Goal: Task Accomplishment & Management: Use online tool/utility

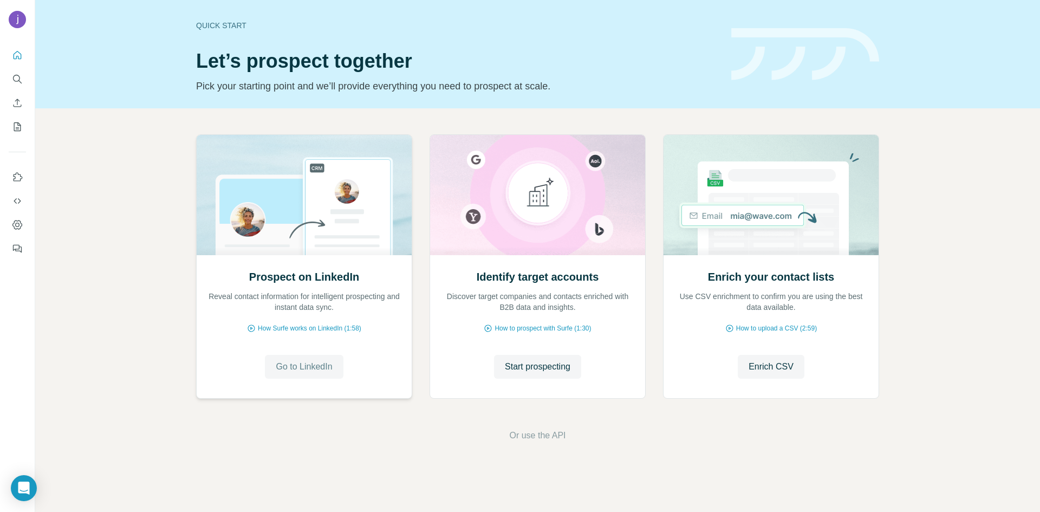
click at [328, 366] on span "Go to LinkedIn" at bounding box center [304, 366] width 56 height 13
click at [16, 85] on button "Search" at bounding box center [17, 79] width 17 height 20
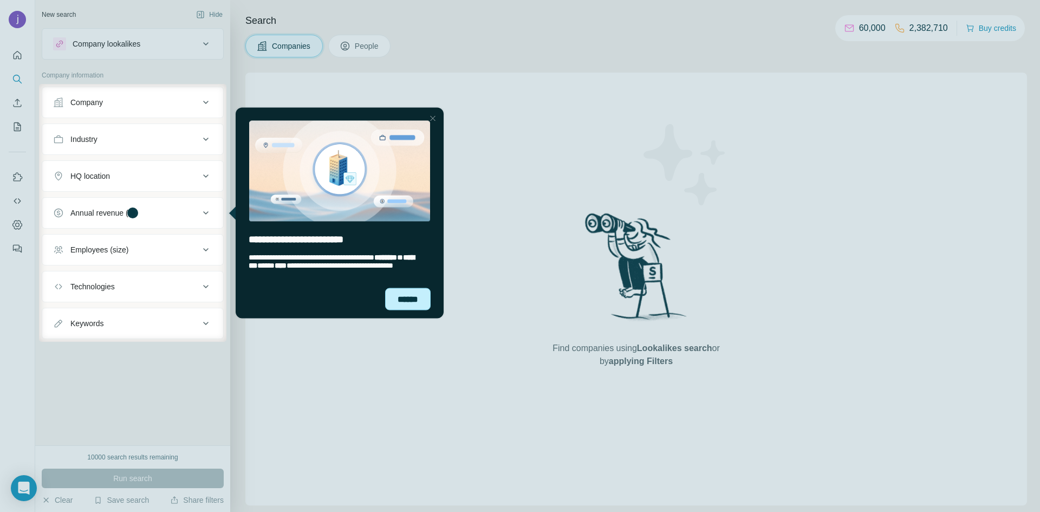
click at [416, 300] on div "******" at bounding box center [408, 299] width 46 height 22
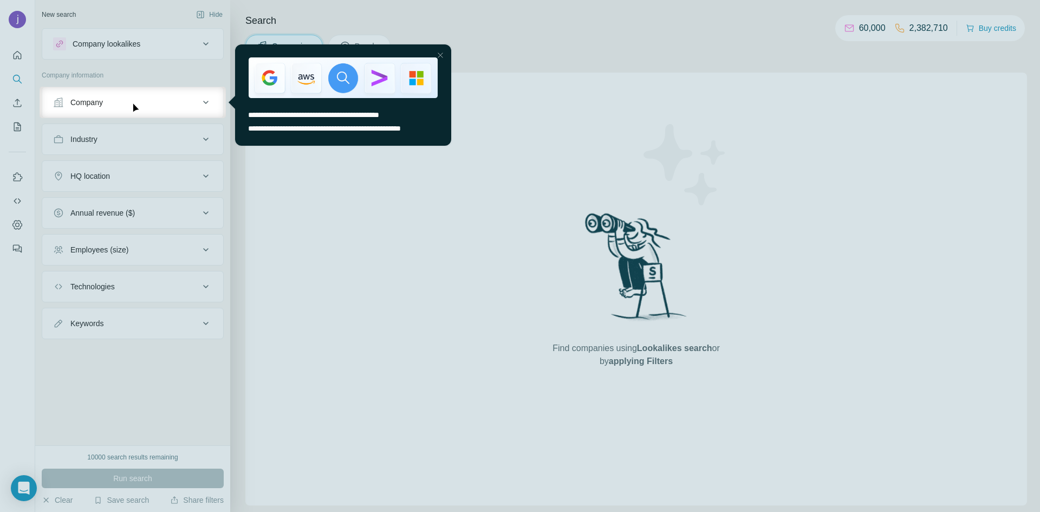
click at [497, 167] on div at bounding box center [520, 315] width 1040 height 394
click at [164, 118] on div at bounding box center [520, 315] width 1040 height 394
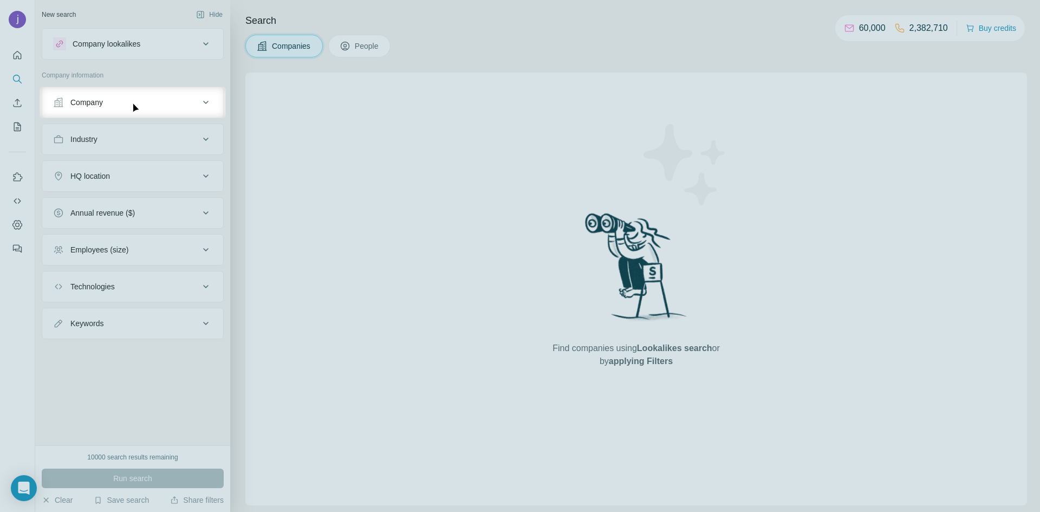
click at [166, 108] on button "Company" at bounding box center [132, 102] width 181 height 26
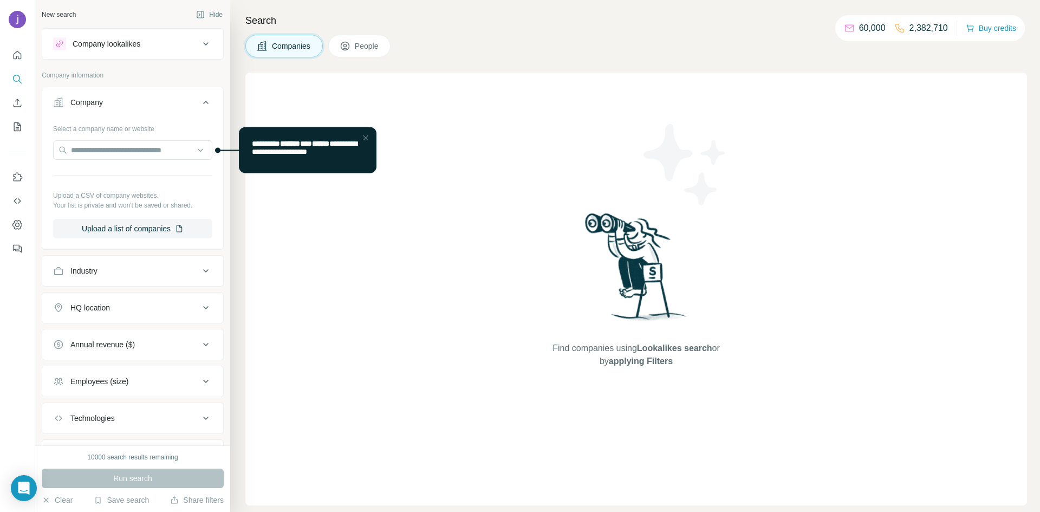
click at [155, 160] on div at bounding box center [132, 151] width 159 height 22
click at [166, 152] on input "text" at bounding box center [132, 150] width 159 height 20
click at [202, 148] on input "text" at bounding box center [132, 150] width 159 height 20
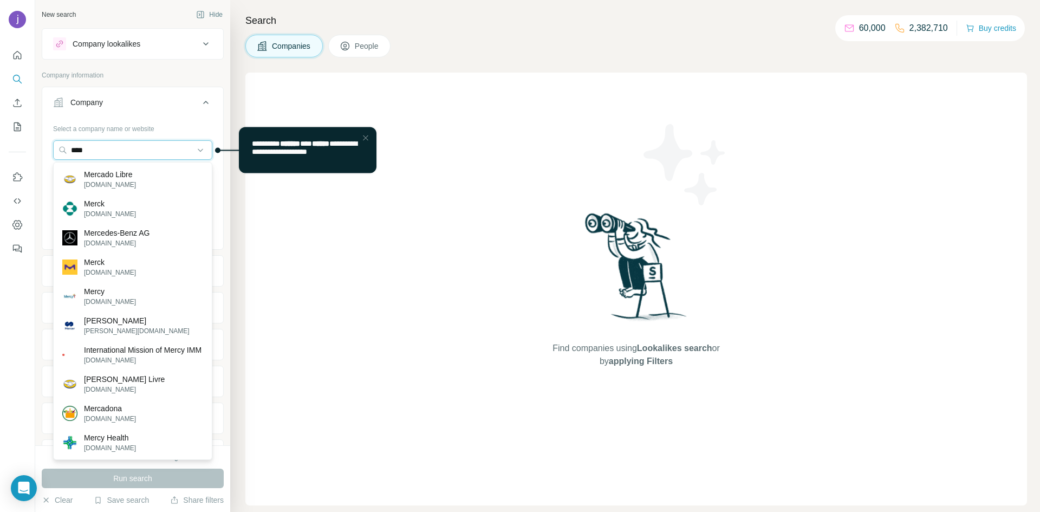
type input "****"
click at [368, 136] on div at bounding box center [365, 137] width 13 height 13
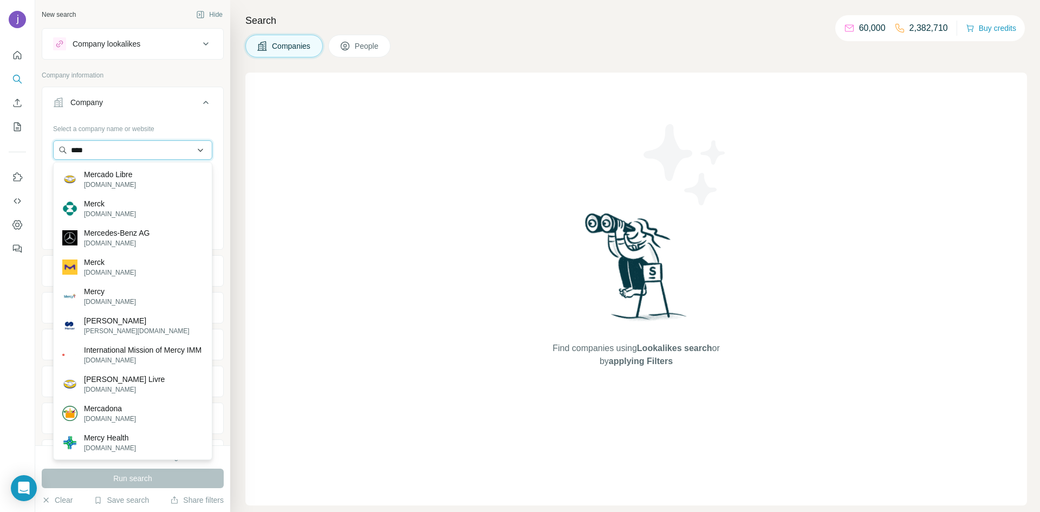
drag, startPoint x: 162, startPoint y: 154, endPoint x: 55, endPoint y: 153, distance: 106.8
click at [58, 153] on input "****" at bounding box center [132, 150] width 159 height 20
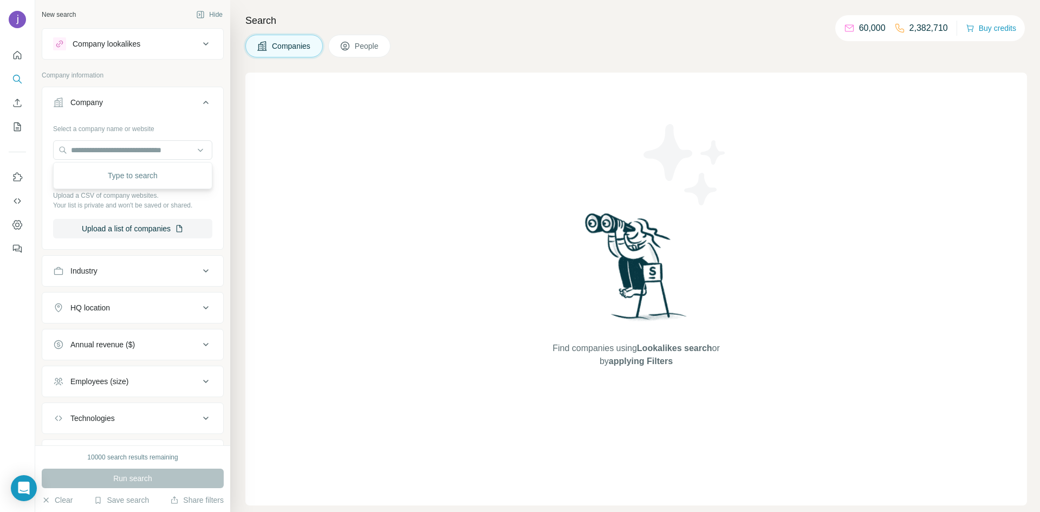
click at [766, 42] on div "Companies People" at bounding box center [636, 46] width 782 height 23
click at [170, 158] on input "text" at bounding box center [132, 150] width 159 height 20
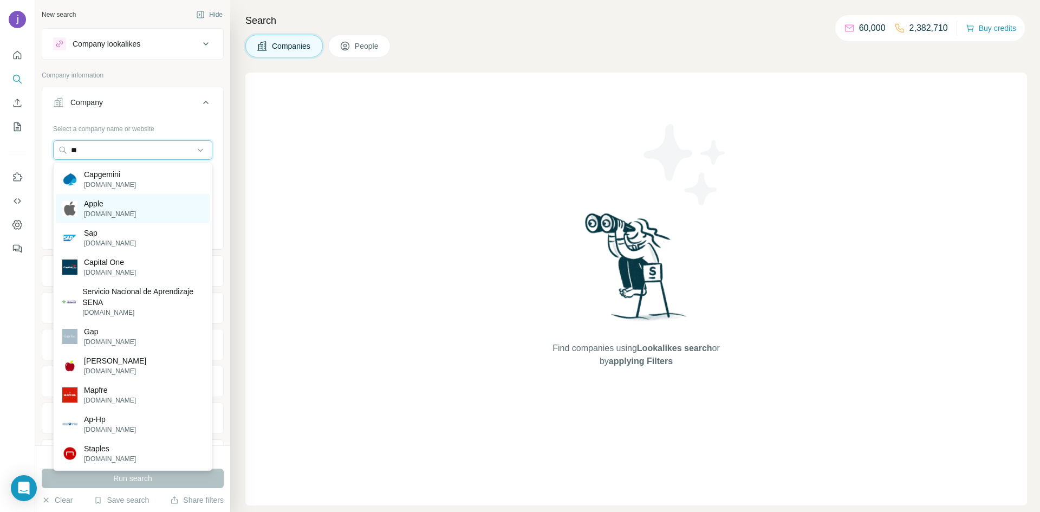
type input "**"
click at [122, 219] on div "Apple [DOMAIN_NAME]" at bounding box center [133, 208] width 154 height 29
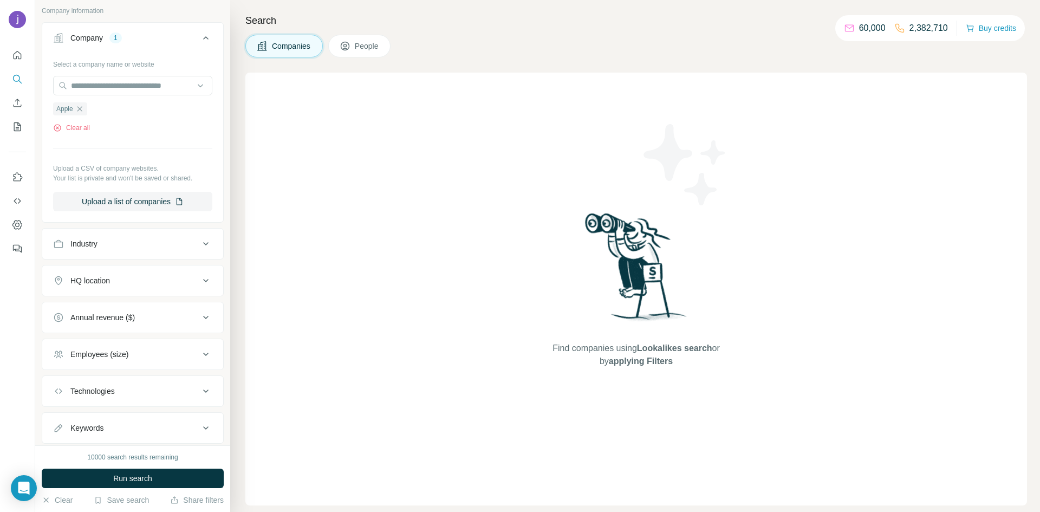
scroll to position [94, 0]
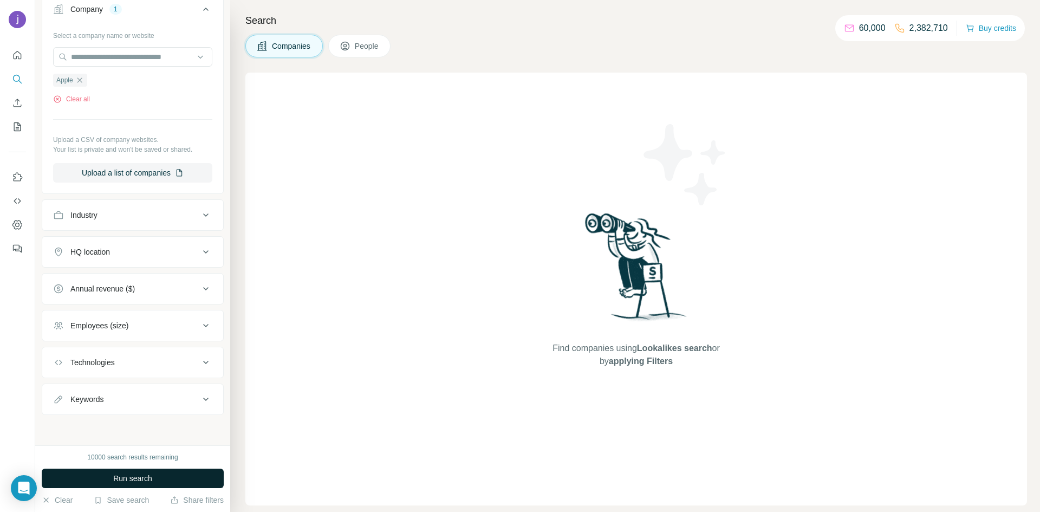
click at [155, 476] on button "Run search" at bounding box center [133, 479] width 182 height 20
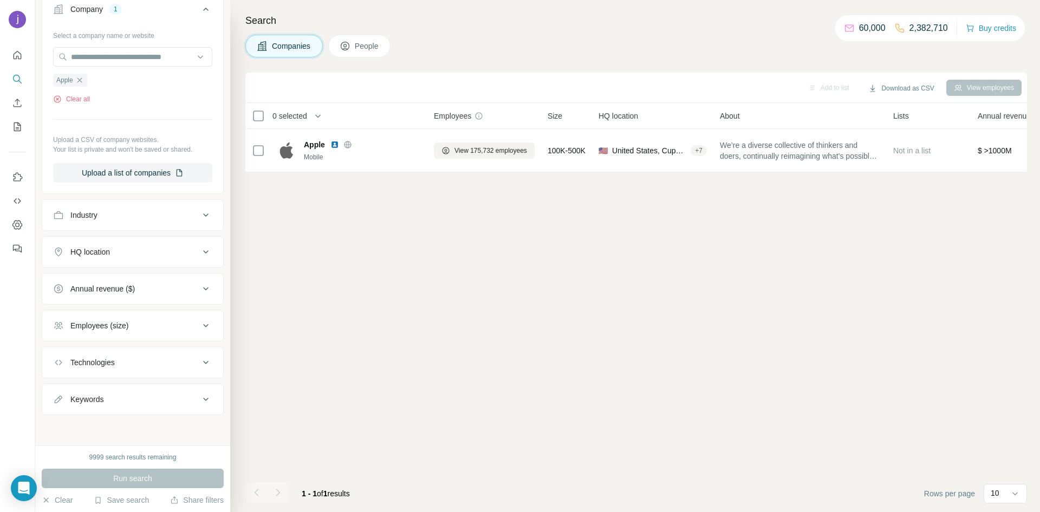
scroll to position [0, 0]
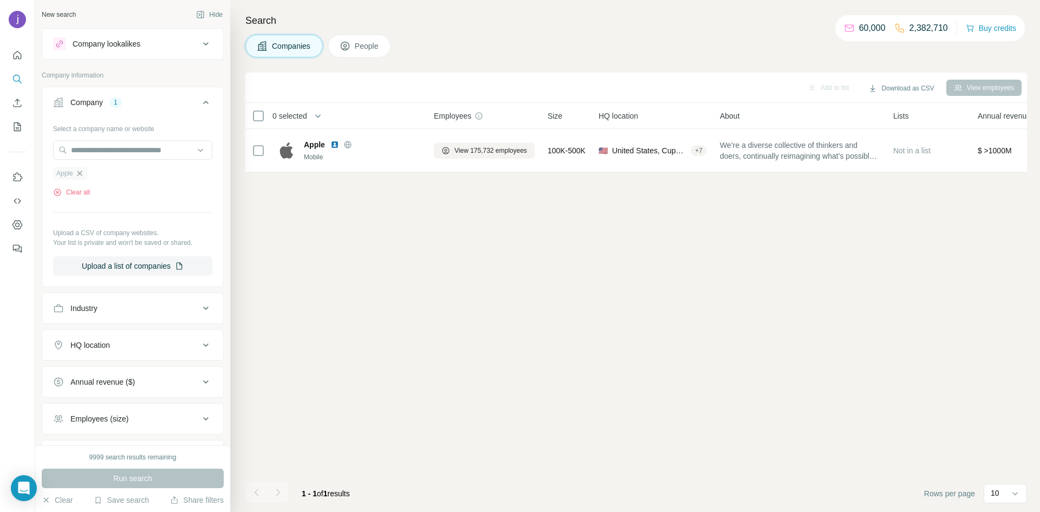
click at [81, 176] on icon "button" at bounding box center [79, 173] width 9 height 9
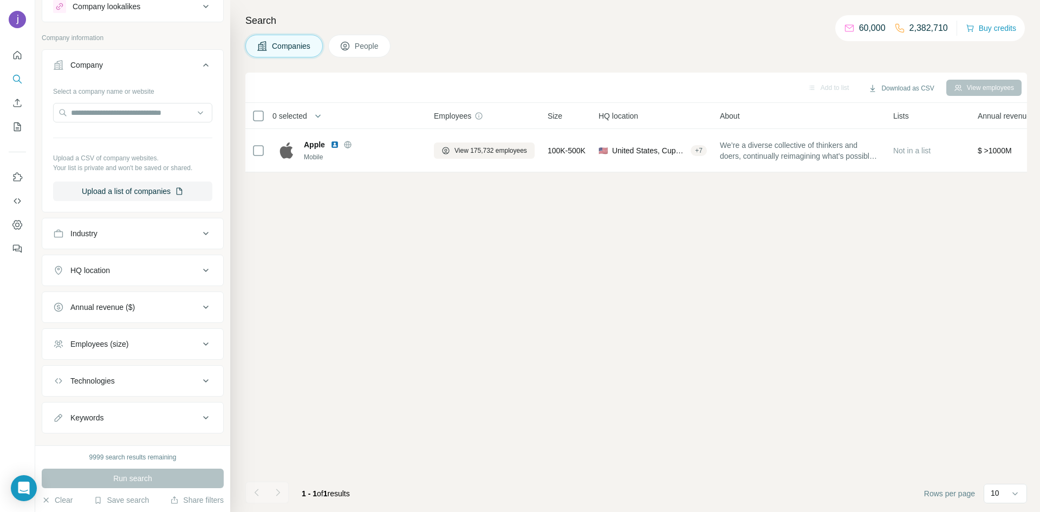
scroll to position [56, 0]
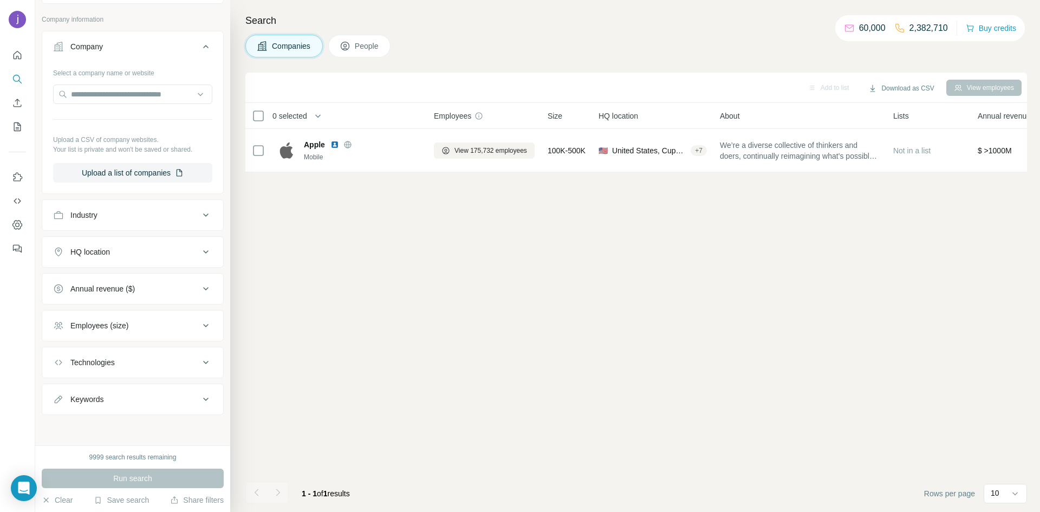
click at [158, 211] on div "Industry" at bounding box center [126, 215] width 146 height 11
click at [153, 241] on input at bounding box center [127, 242] width 134 height 12
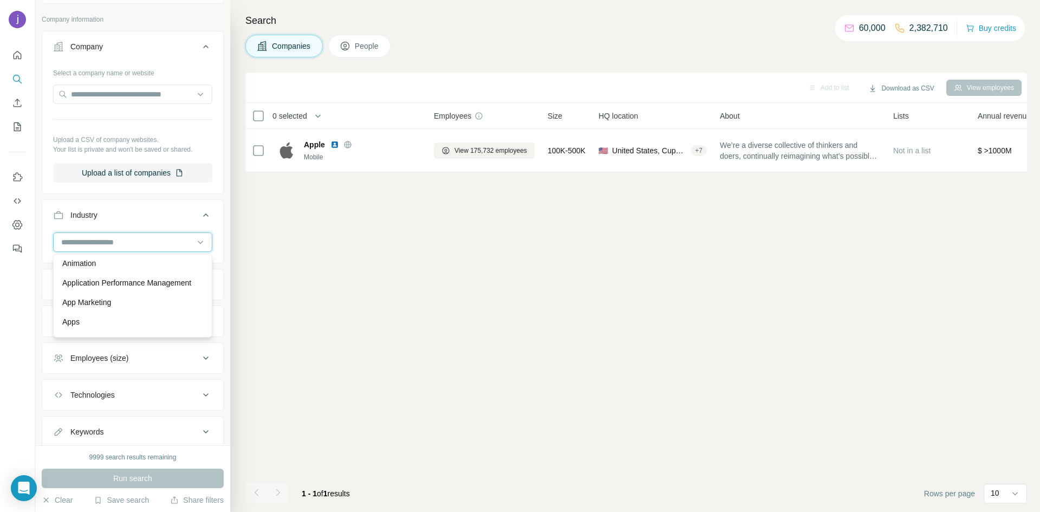
scroll to position [433, 0]
click at [141, 299] on div "App Marketing" at bounding box center [132, 301] width 141 height 11
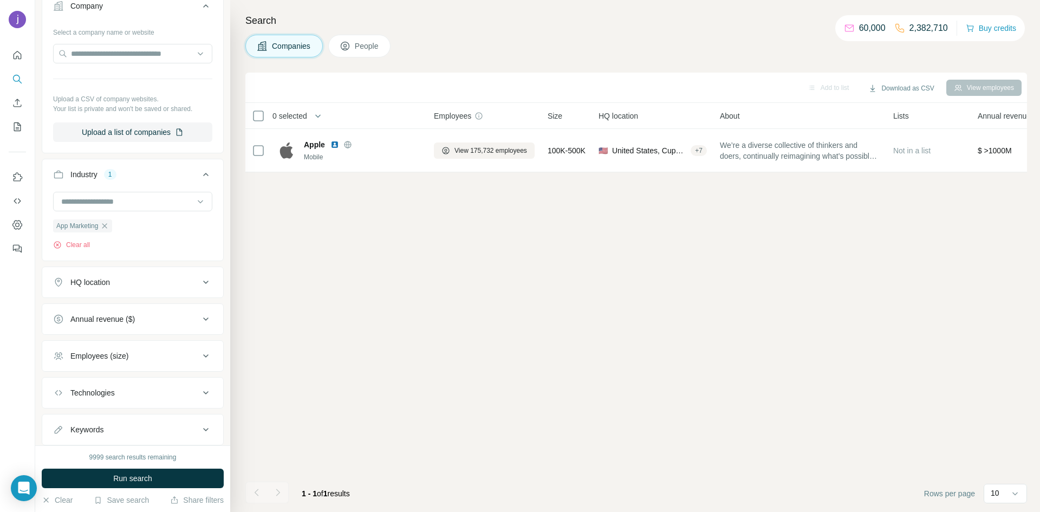
scroll to position [127, 0]
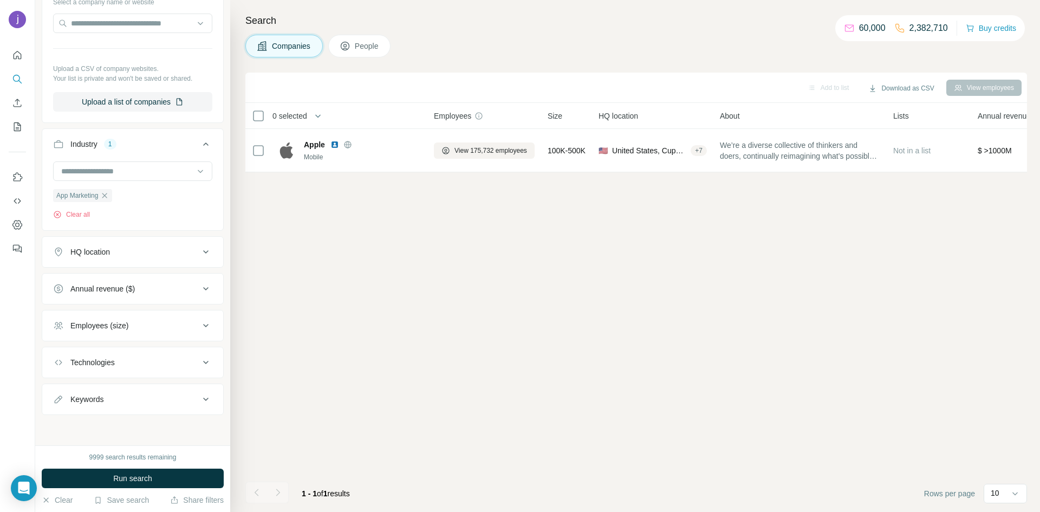
click at [191, 250] on div "HQ location" at bounding box center [126, 252] width 146 height 11
click at [158, 282] on input "text" at bounding box center [132, 279] width 159 height 20
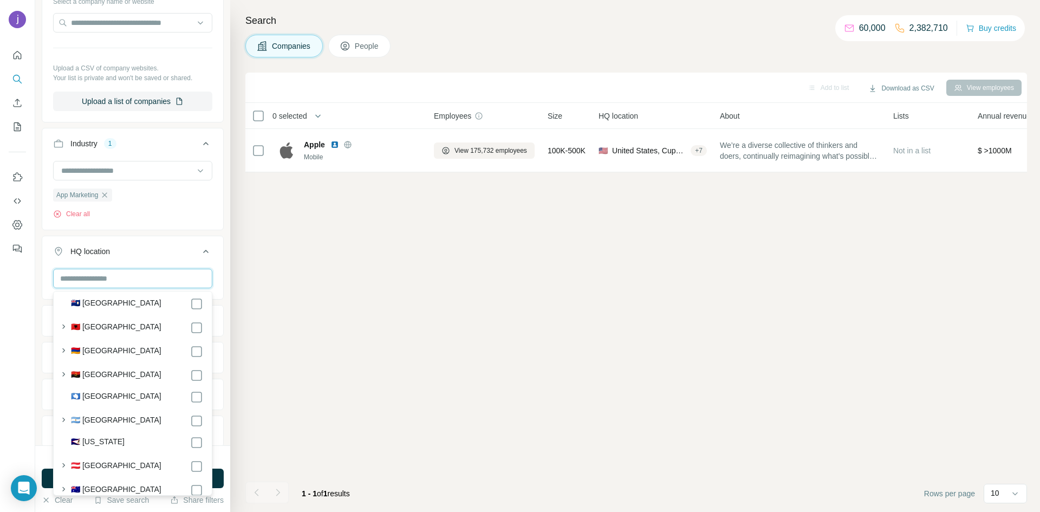
scroll to position [114, 0]
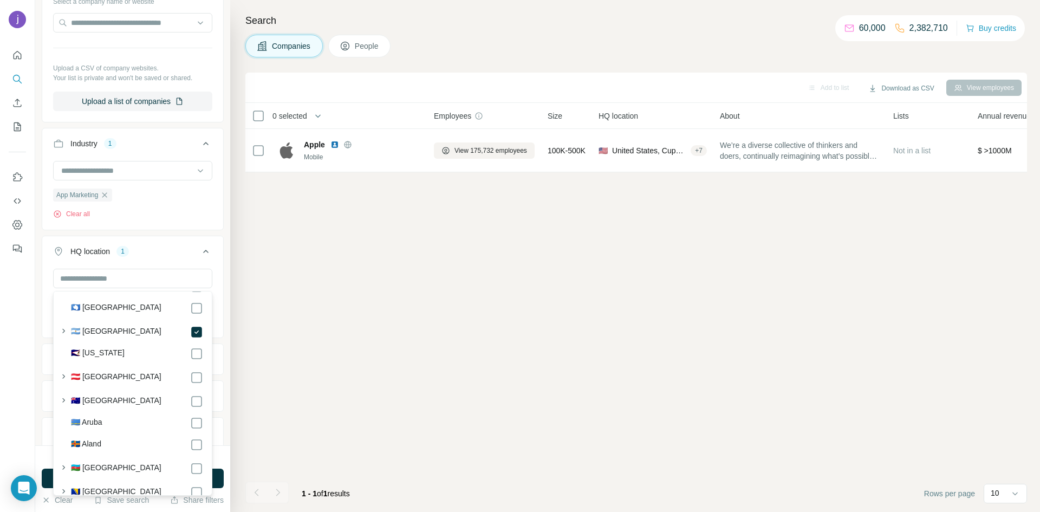
scroll to position [213, 0]
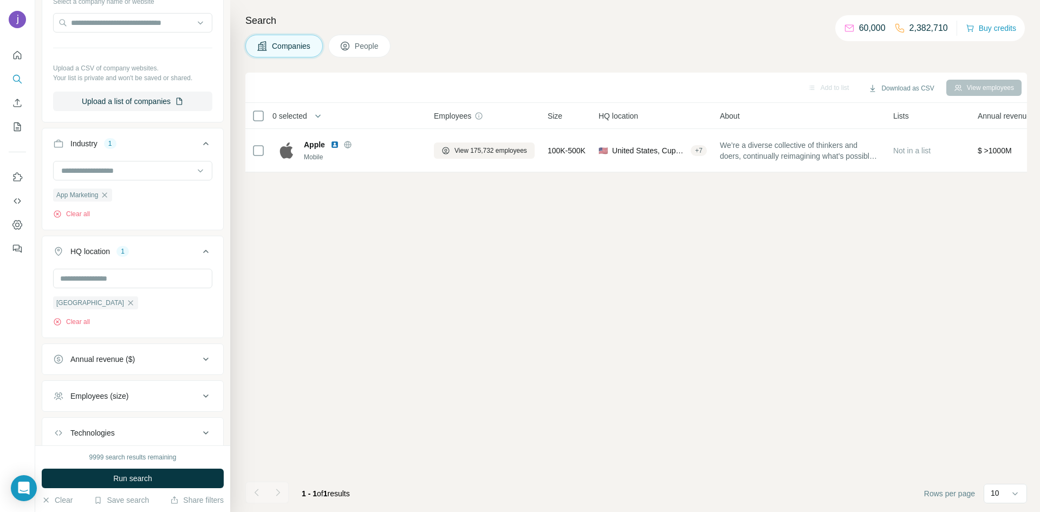
click at [291, 301] on div "Add to list Download as CSV View employees 0 selected Companies Employees Size …" at bounding box center [636, 292] width 782 height 439
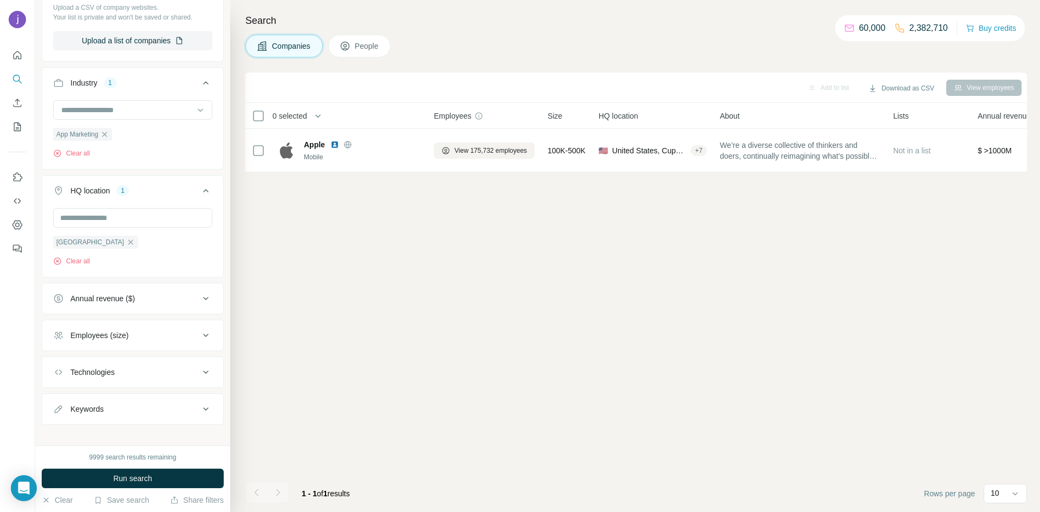
scroll to position [199, 0]
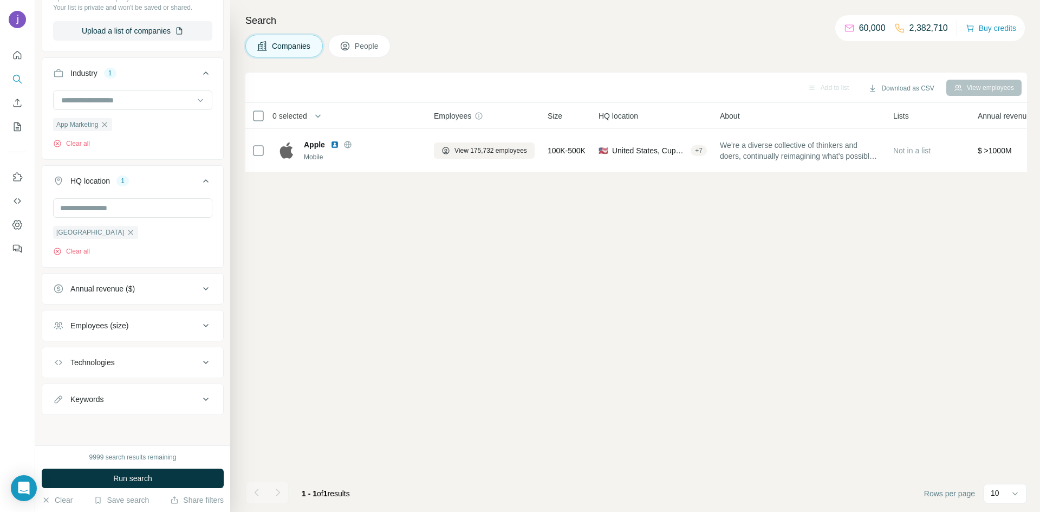
click at [187, 324] on div "Employees (size)" at bounding box center [126, 325] width 146 height 11
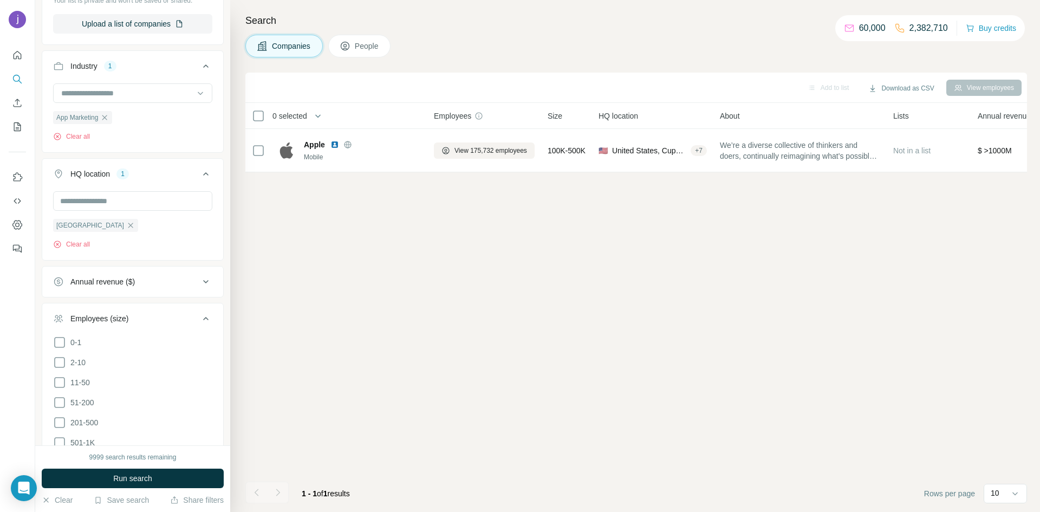
scroll to position [210, 0]
click at [62, 397] on icon at bounding box center [59, 397] width 13 height 13
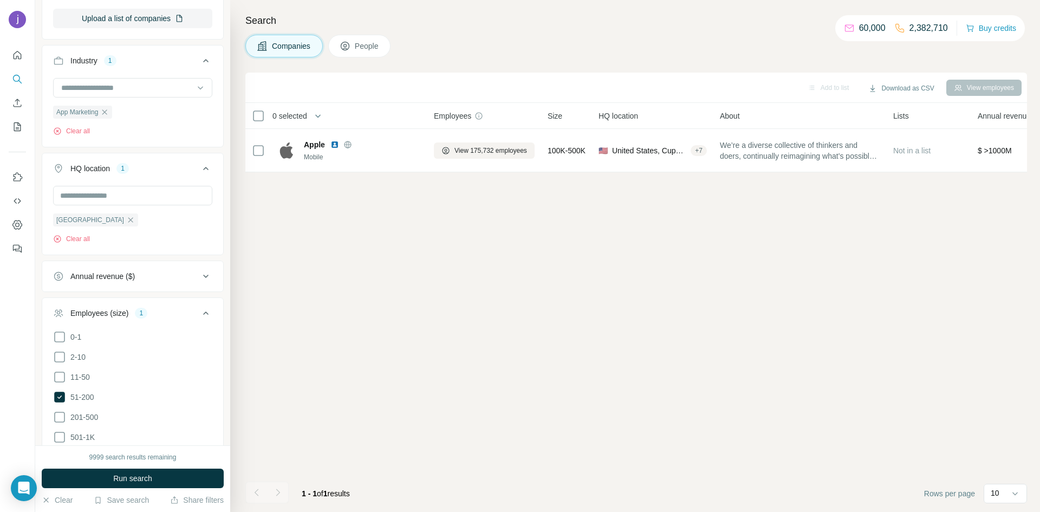
click at [266, 345] on div "Add to list Download as CSV View employees 0 selected Companies Employees Size …" at bounding box center [636, 292] width 782 height 439
click at [206, 312] on icon at bounding box center [205, 313] width 13 height 13
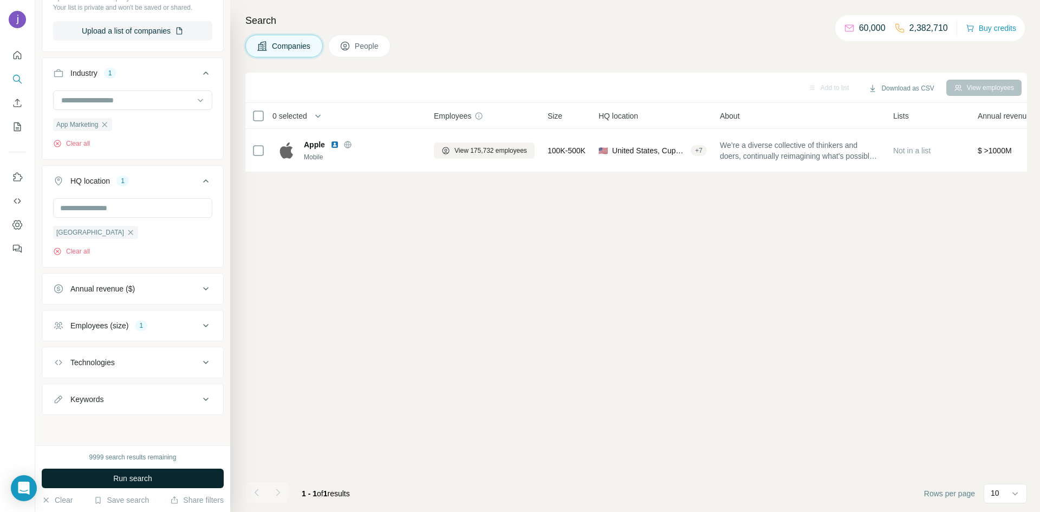
click at [171, 481] on button "Run search" at bounding box center [133, 479] width 182 height 20
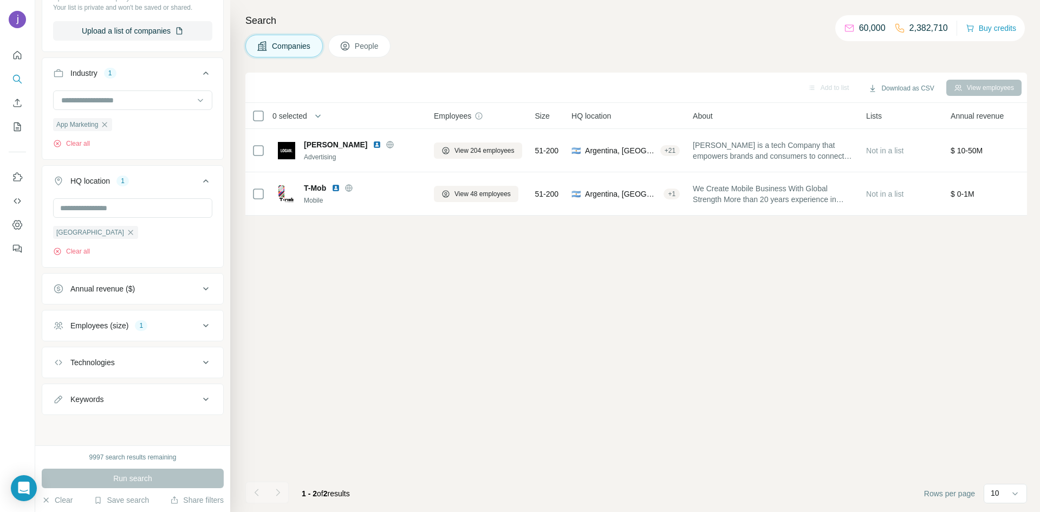
click at [210, 327] on icon at bounding box center [205, 325] width 13 height 13
click at [62, 389] on icon at bounding box center [59, 388] width 13 height 13
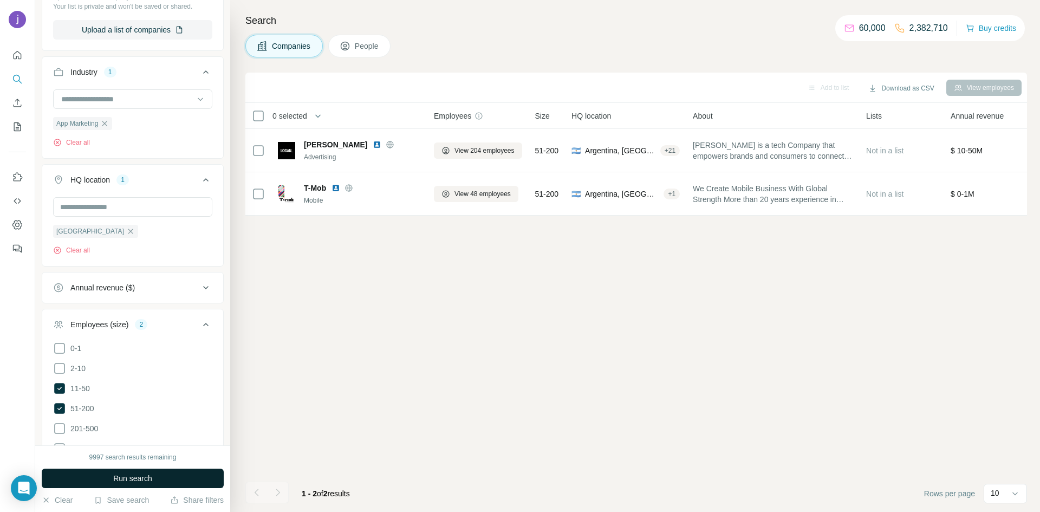
click at [158, 477] on button "Run search" at bounding box center [133, 479] width 182 height 20
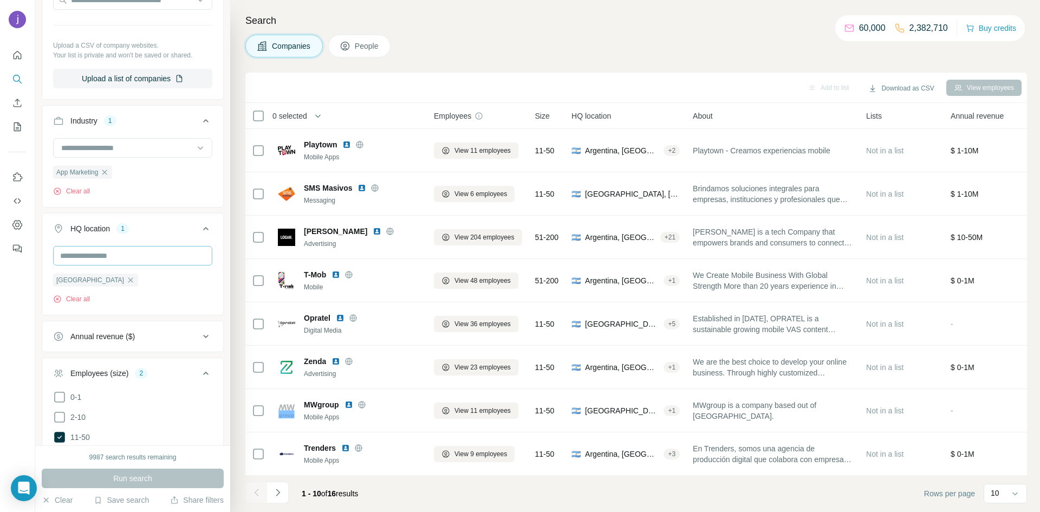
scroll to position [150, 0]
click at [197, 251] on input "text" at bounding box center [132, 257] width 159 height 20
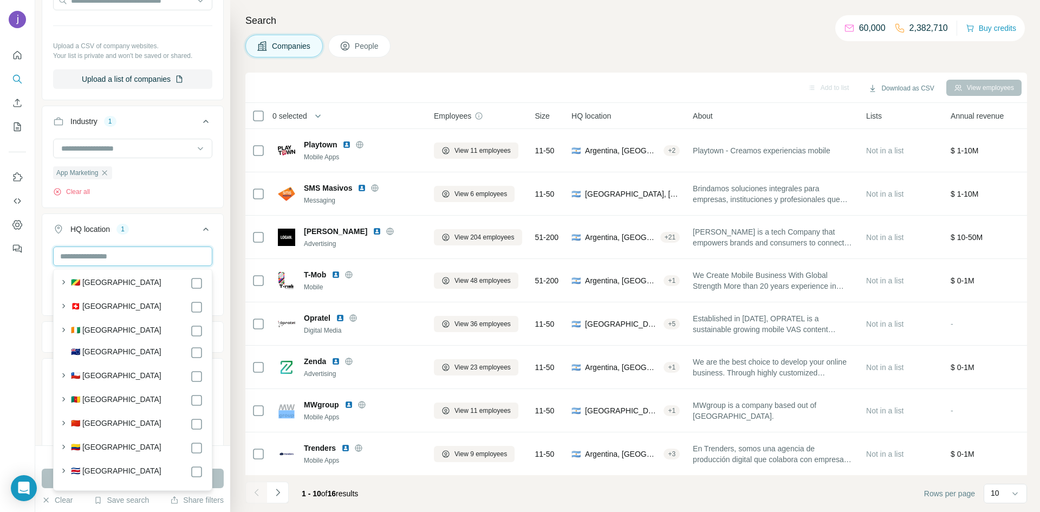
scroll to position [975, 0]
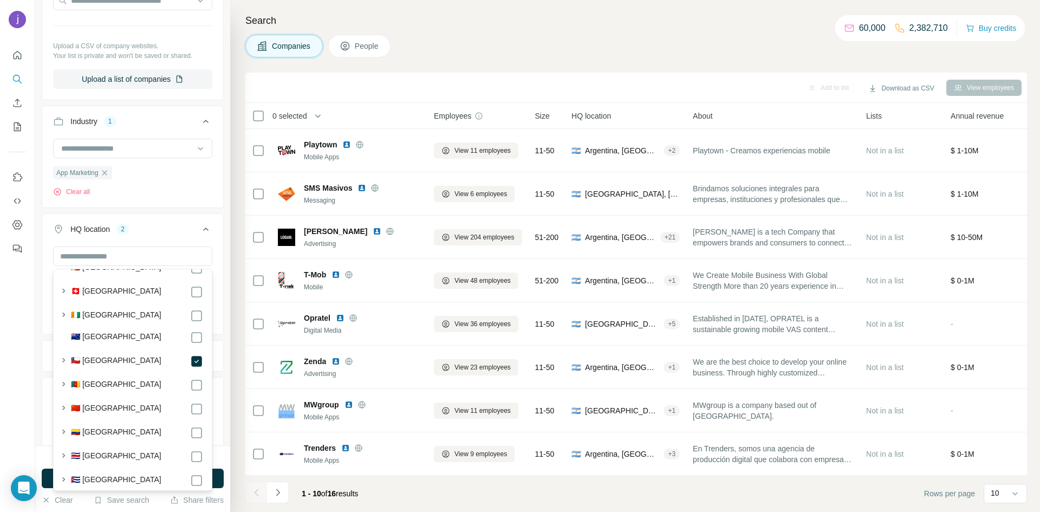
scroll to position [1028, 0]
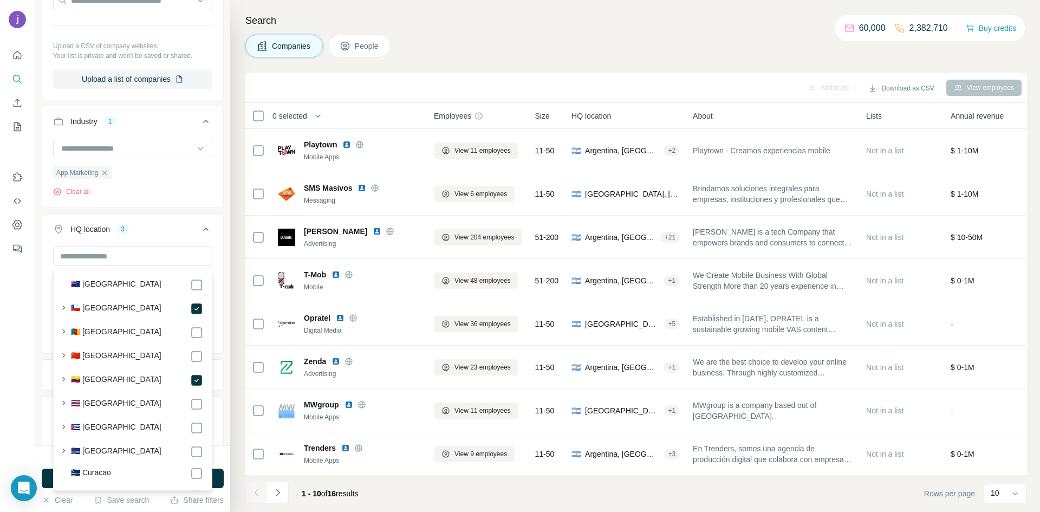
scroll to position [1059, 0]
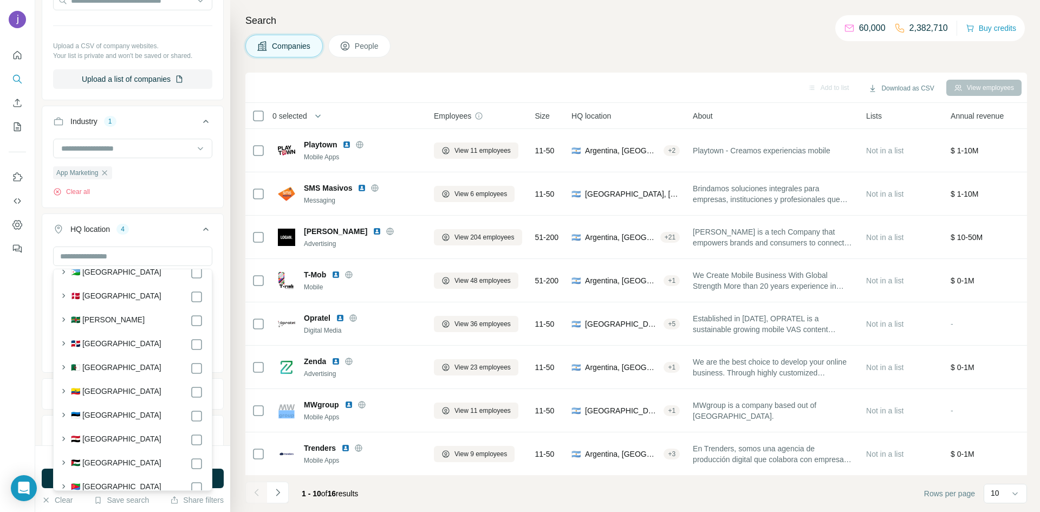
scroll to position [1362, 0]
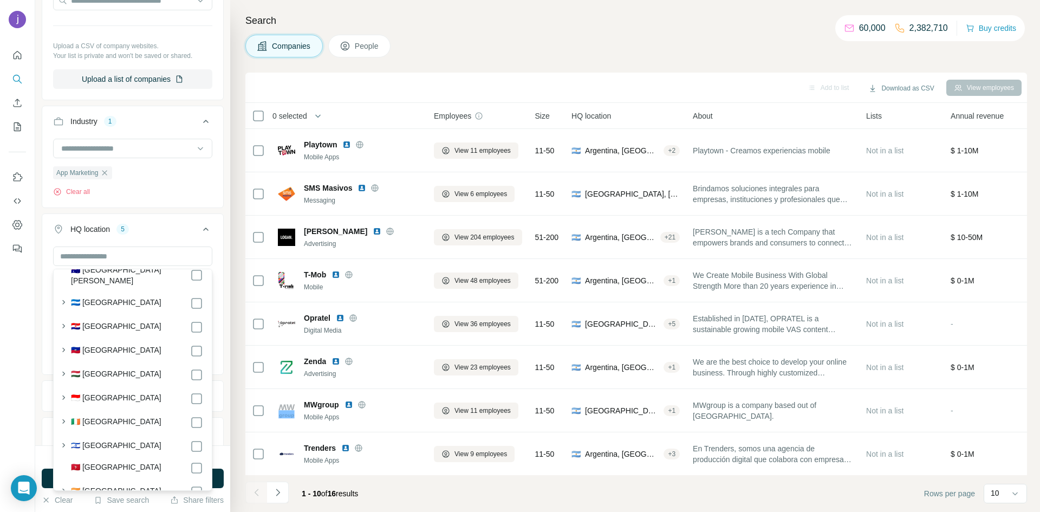
scroll to position [2234, 0]
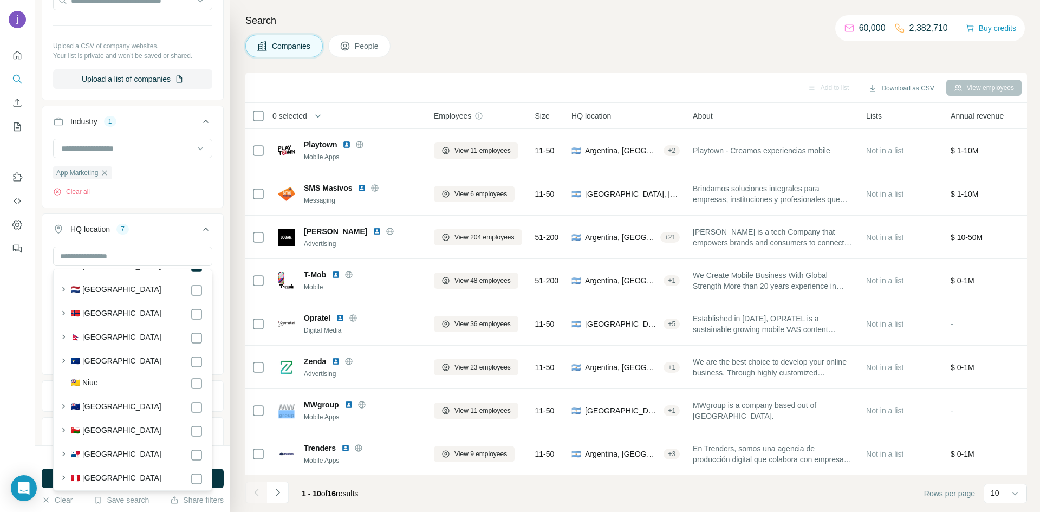
scroll to position [4102, 0]
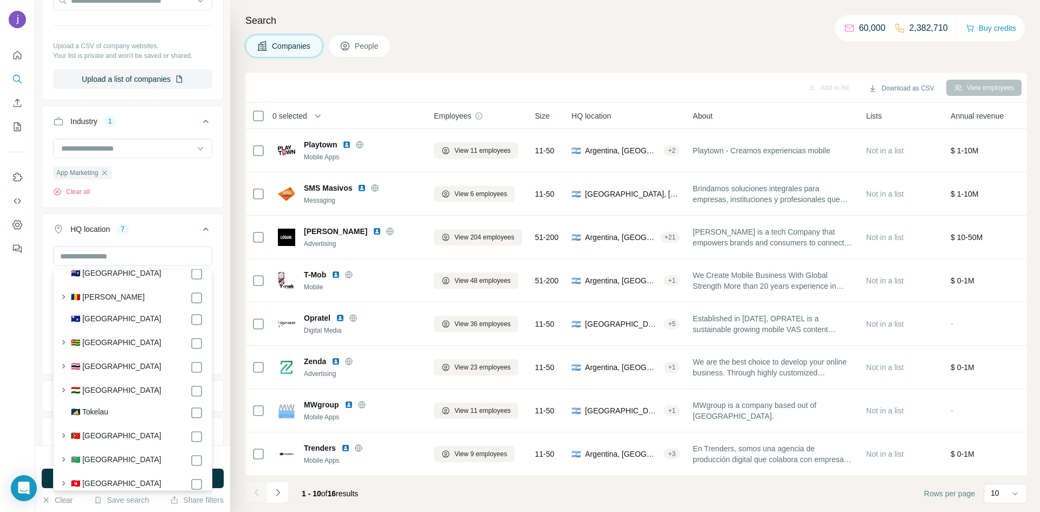
scroll to position [5348, 0]
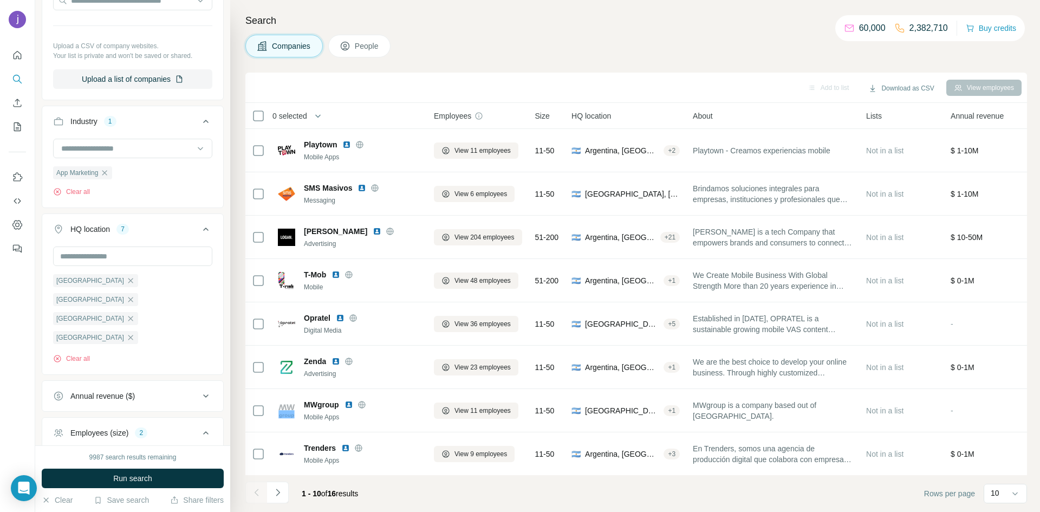
click at [208, 230] on icon at bounding box center [205, 229] width 5 height 3
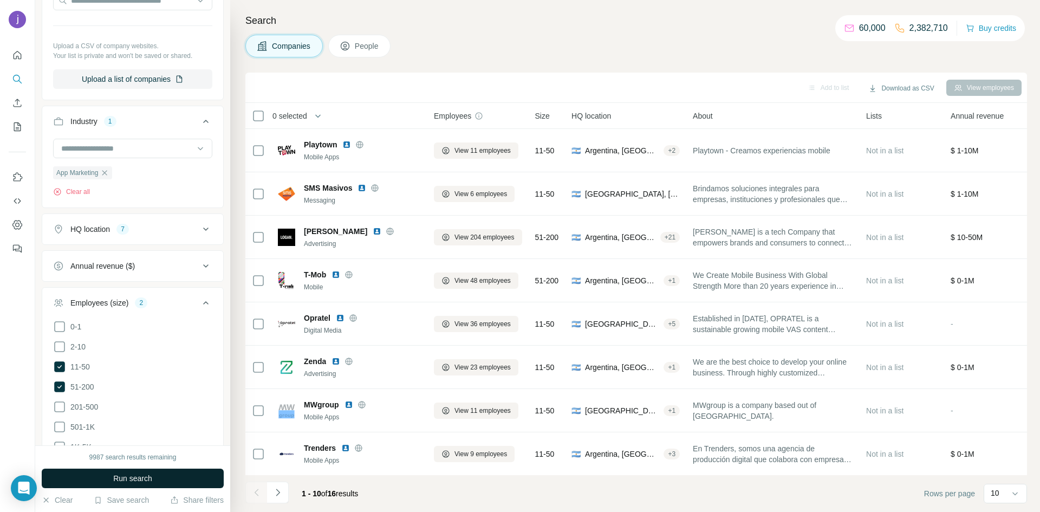
click at [169, 482] on button "Run search" at bounding box center [133, 479] width 182 height 20
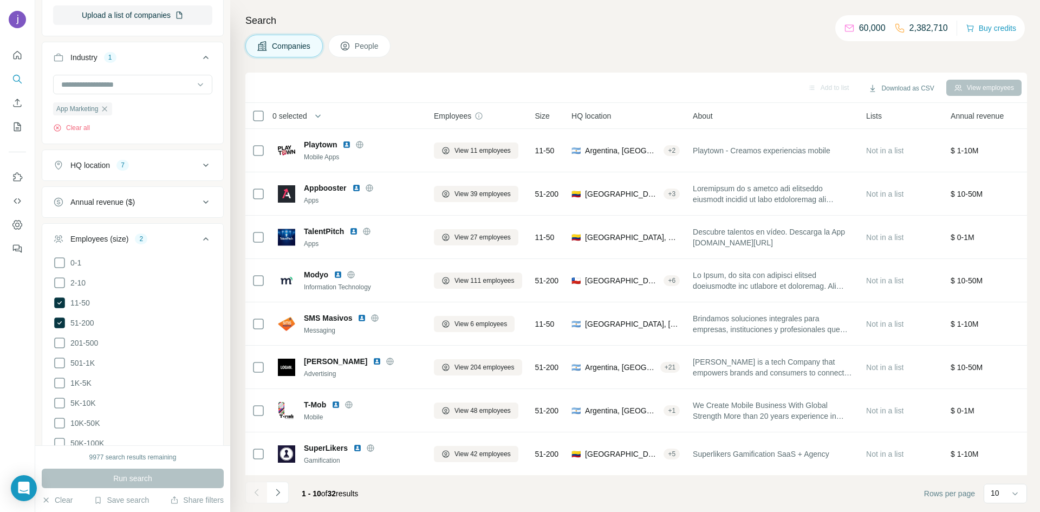
scroll to position [384, 0]
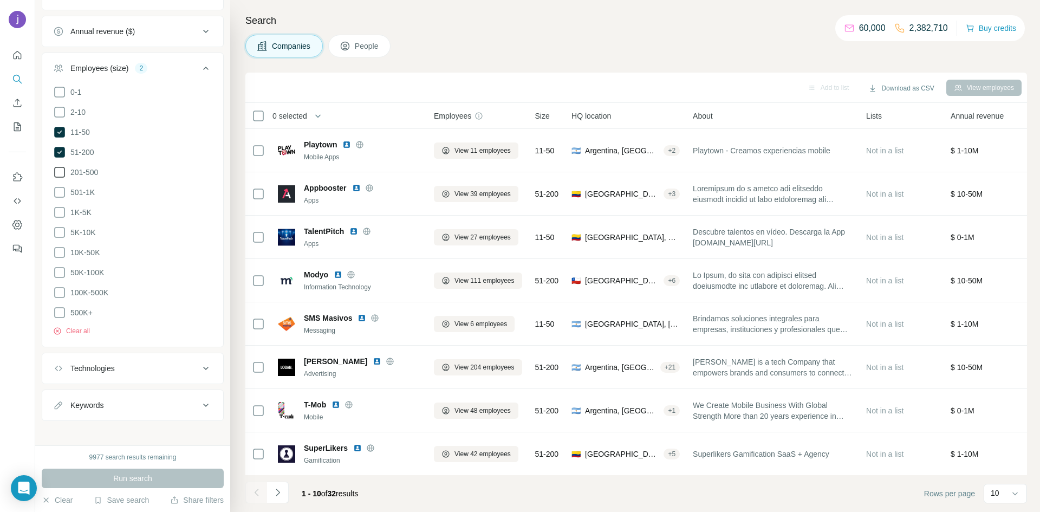
click at [60, 174] on icon at bounding box center [59, 172] width 13 height 13
click at [140, 482] on span "Run search" at bounding box center [132, 478] width 39 height 11
click at [187, 363] on div "Technologies" at bounding box center [126, 368] width 146 height 11
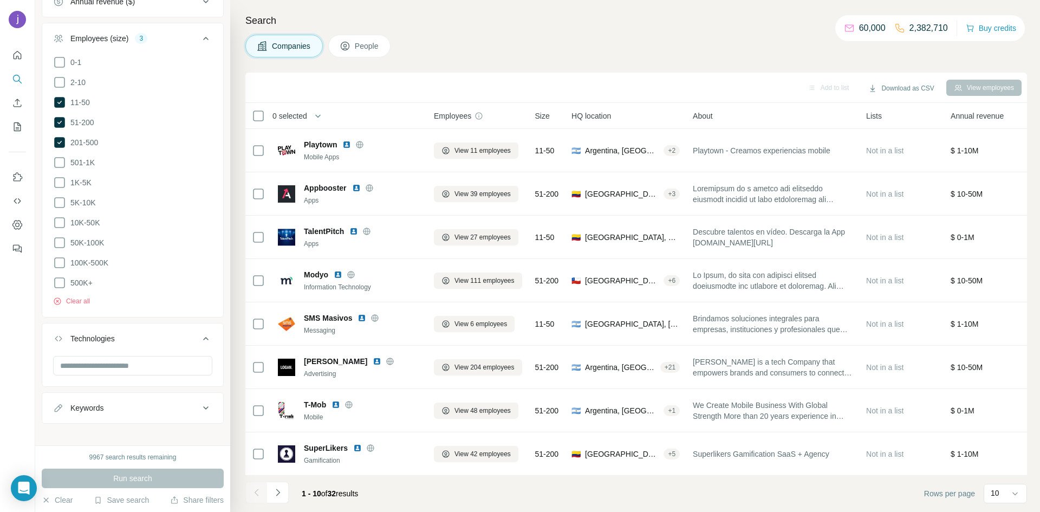
scroll to position [417, 0]
click at [180, 361] on input "text" at bounding box center [132, 363] width 159 height 20
click at [208, 329] on icon at bounding box center [205, 335] width 13 height 13
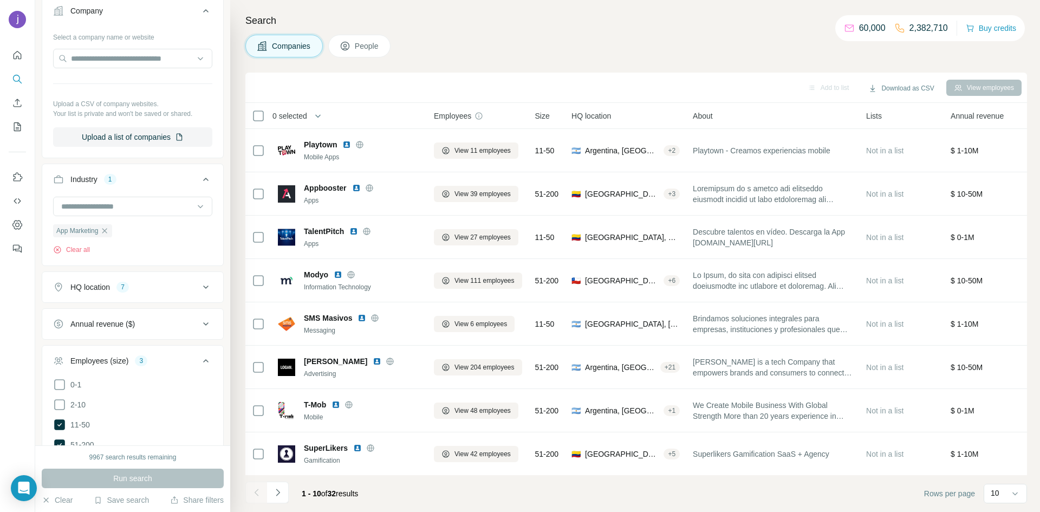
scroll to position [89, 0]
click at [200, 211] on icon at bounding box center [200, 209] width 11 height 11
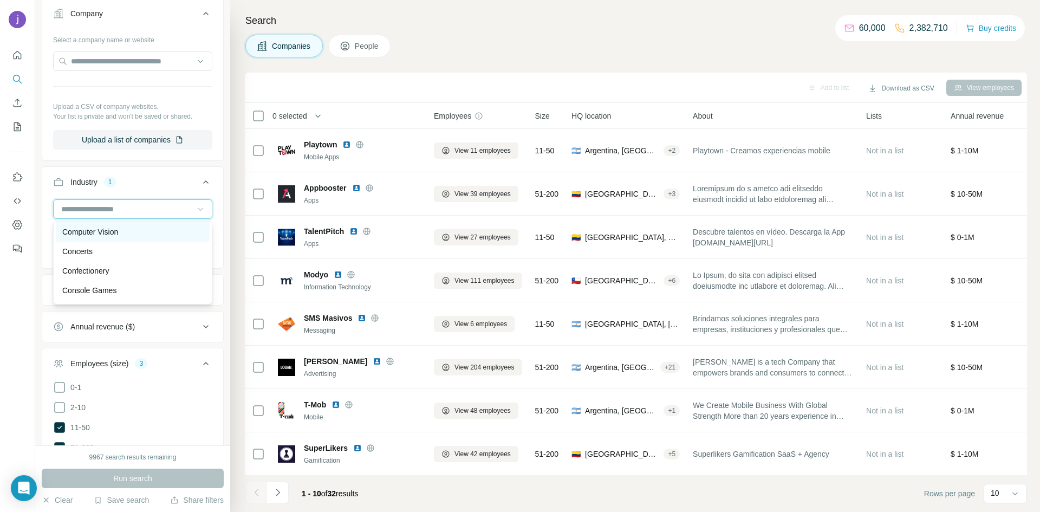
scroll to position [2041, 0]
click at [148, 281] on div "Computer" at bounding box center [132, 279] width 141 height 11
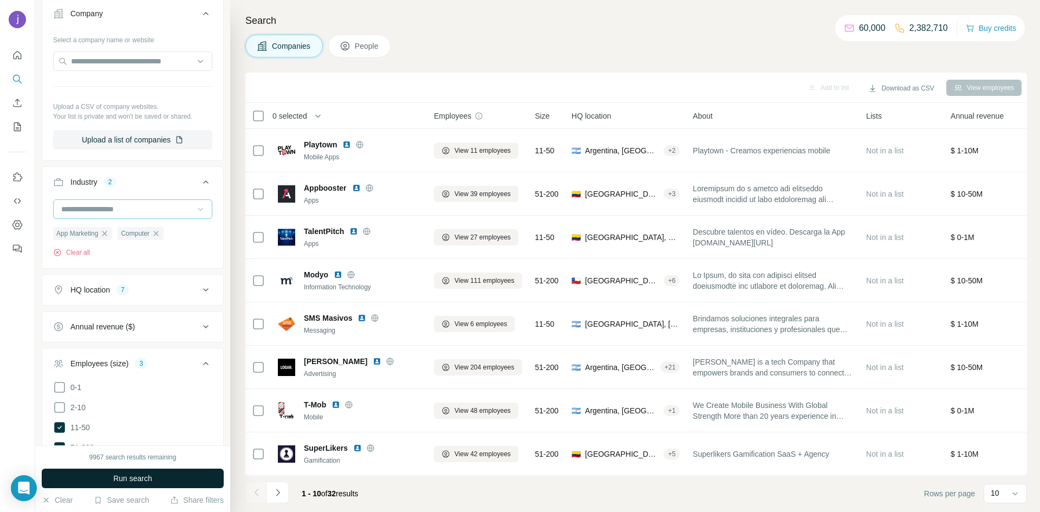
click at [152, 475] on span "Run search" at bounding box center [132, 478] width 39 height 11
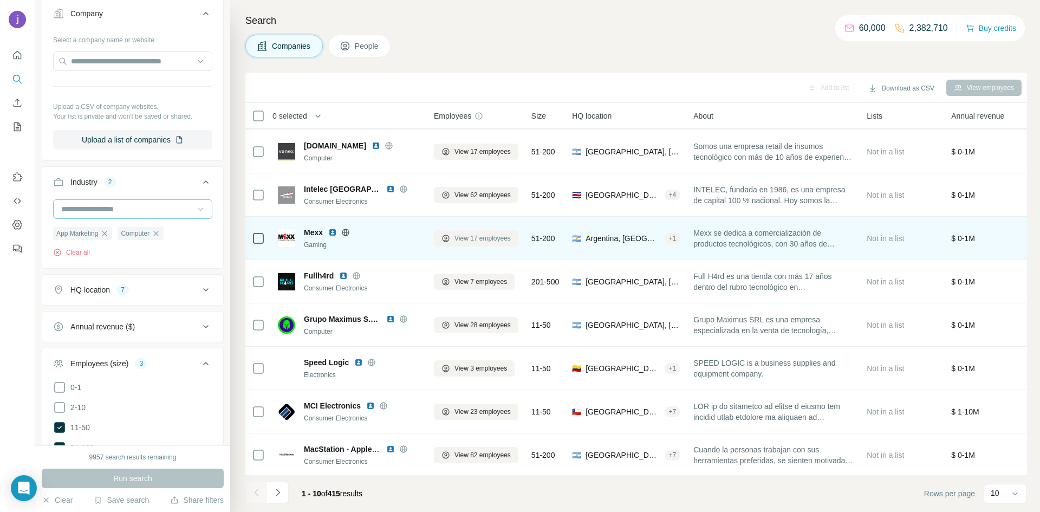
scroll to position [87, 0]
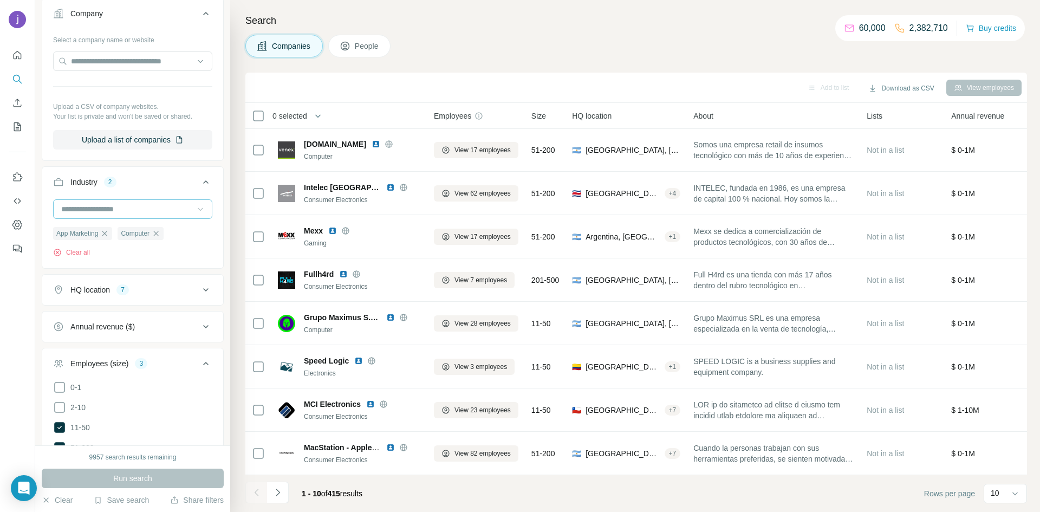
click at [203, 213] on icon at bounding box center [200, 209] width 11 height 11
click at [149, 281] on div "Web Apps" at bounding box center [132, 280] width 141 height 11
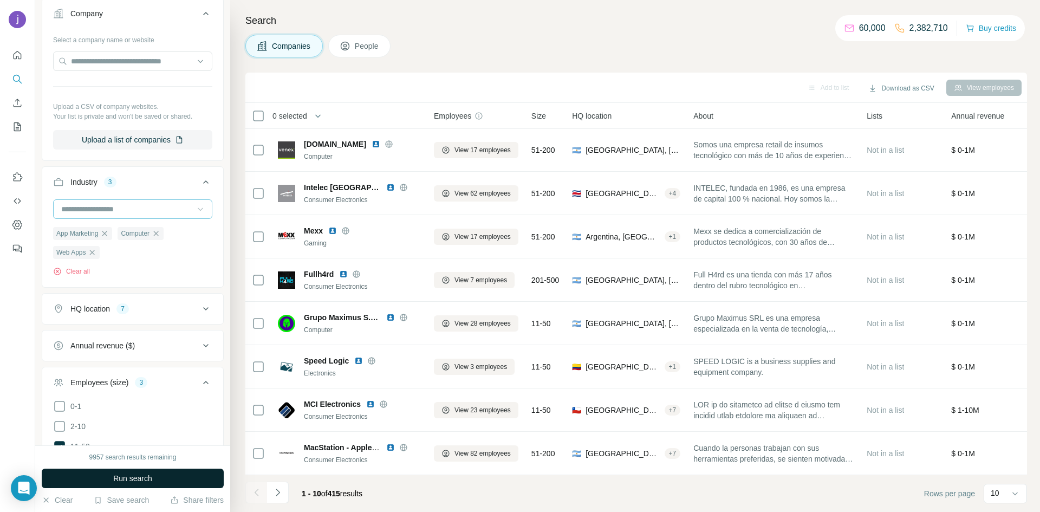
click at [206, 477] on button "Run search" at bounding box center [133, 479] width 182 height 20
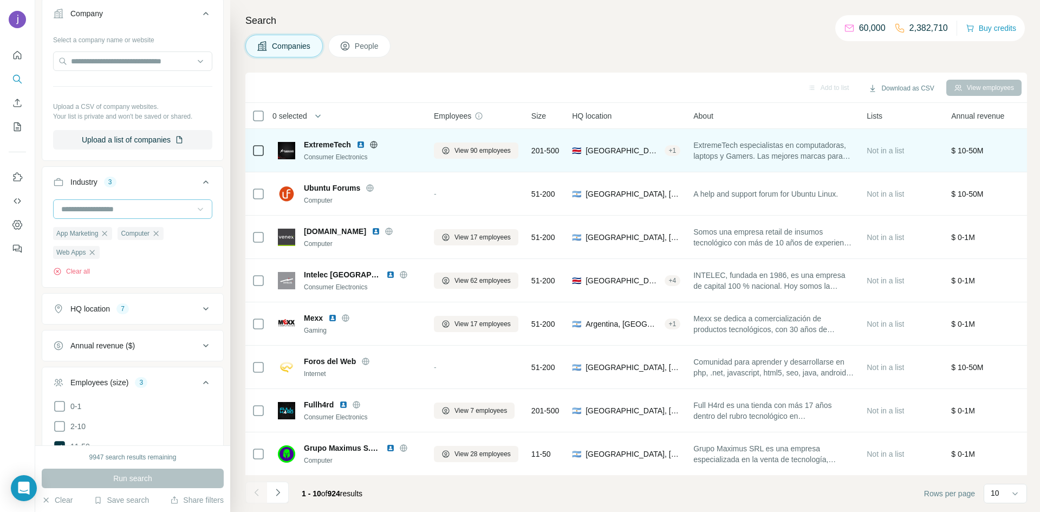
click at [333, 143] on span "ExtremeTech" at bounding box center [327, 144] width 47 height 11
click at [284, 154] on img at bounding box center [286, 150] width 17 height 17
click at [322, 144] on span "ExtremeTech" at bounding box center [327, 144] width 47 height 11
click at [277, 152] on td "ExtremeTech Consumer Electronics" at bounding box center [349, 150] width 156 height 43
click at [331, 152] on div "Consumer Electronics" at bounding box center [362, 157] width 117 height 10
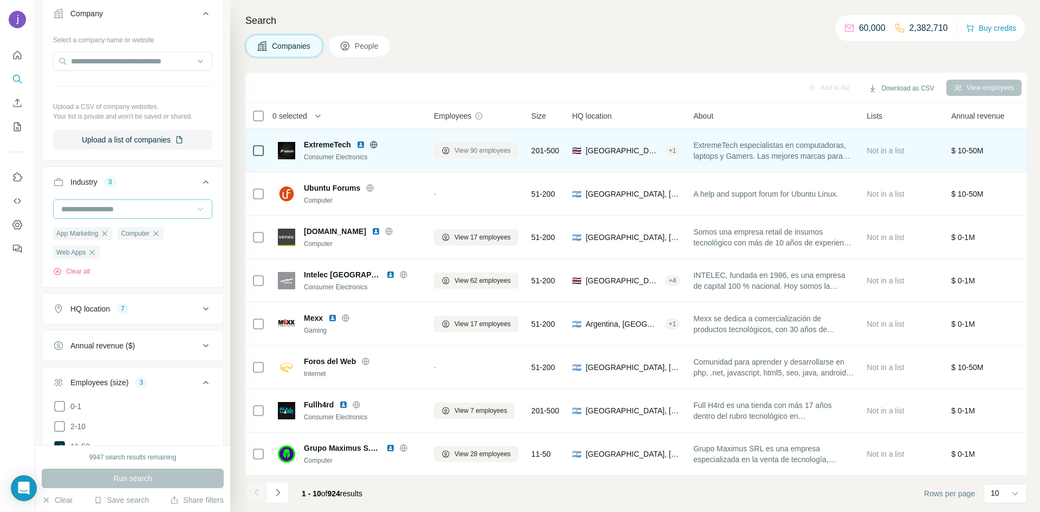
click at [482, 154] on span "View 90 employees" at bounding box center [483, 151] width 56 height 10
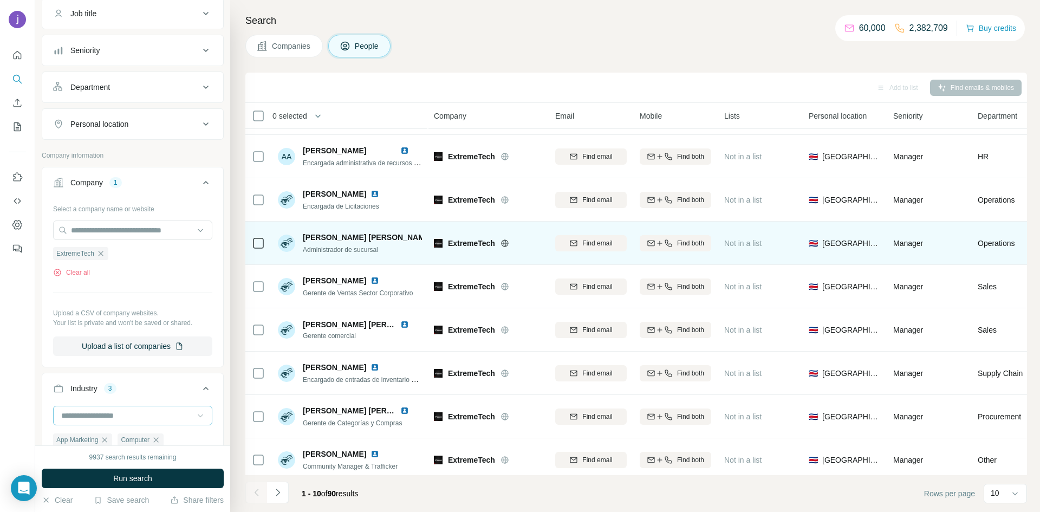
scroll to position [87, 0]
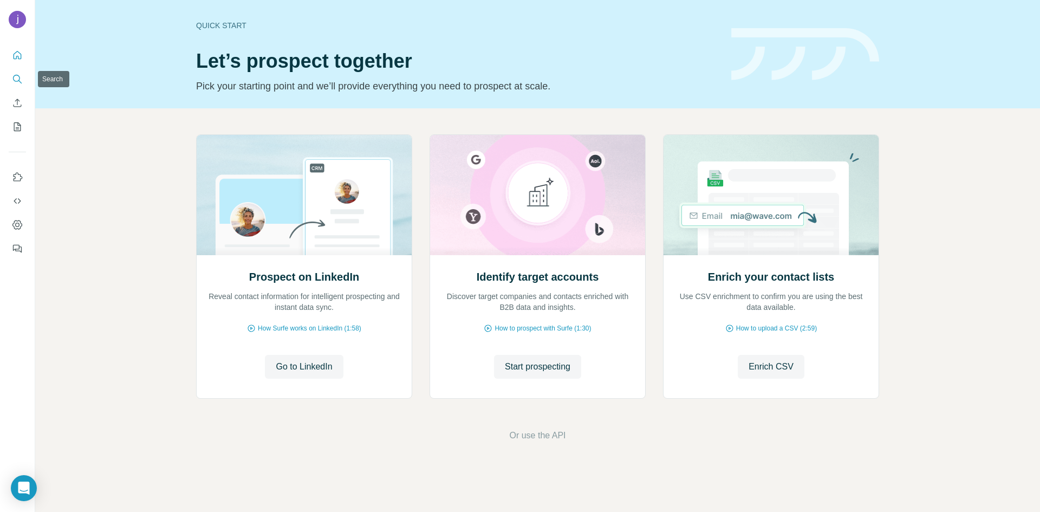
click at [19, 80] on icon "Search" at bounding box center [19, 81] width 3 height 3
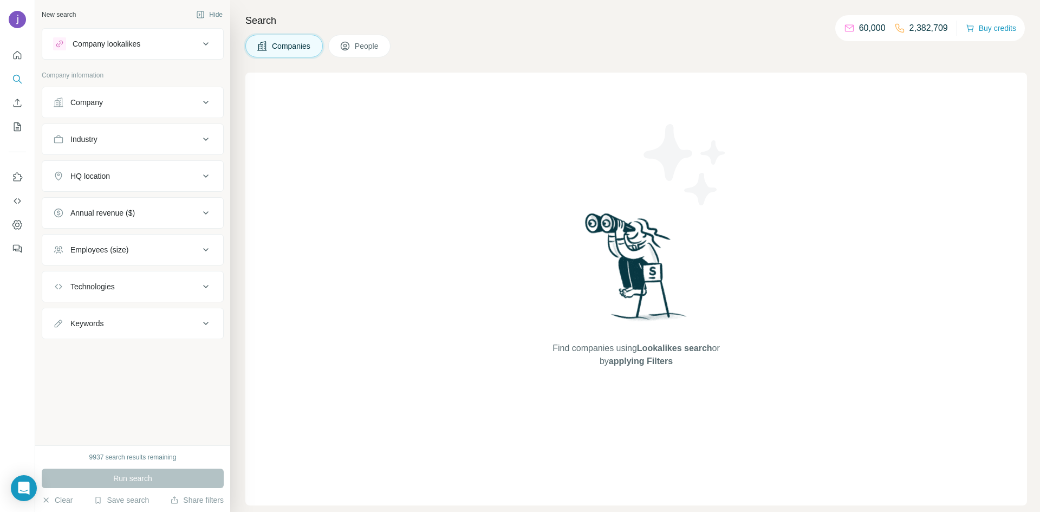
click at [205, 107] on icon at bounding box center [205, 102] width 13 height 13
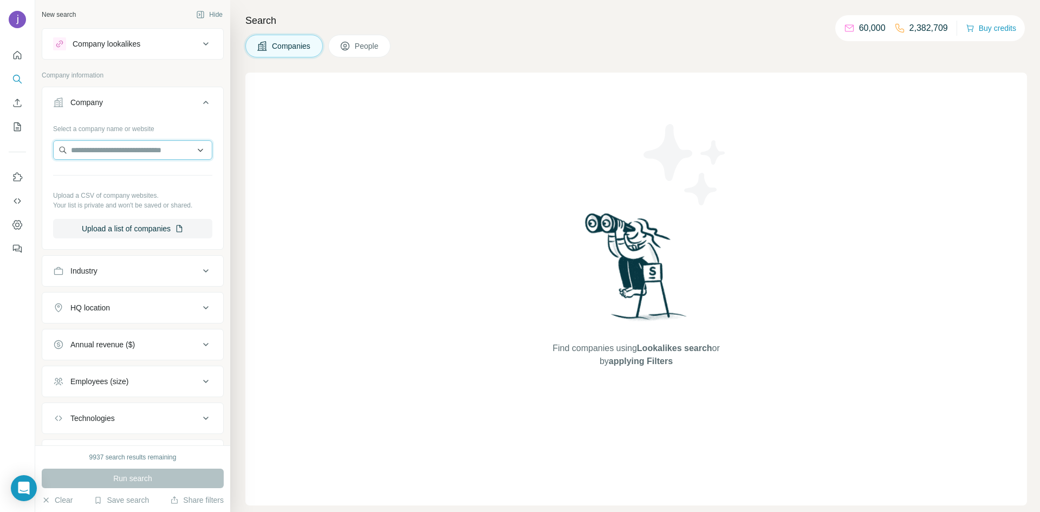
click at [187, 145] on input "text" at bounding box center [132, 150] width 159 height 20
click at [204, 148] on input "text" at bounding box center [132, 150] width 159 height 20
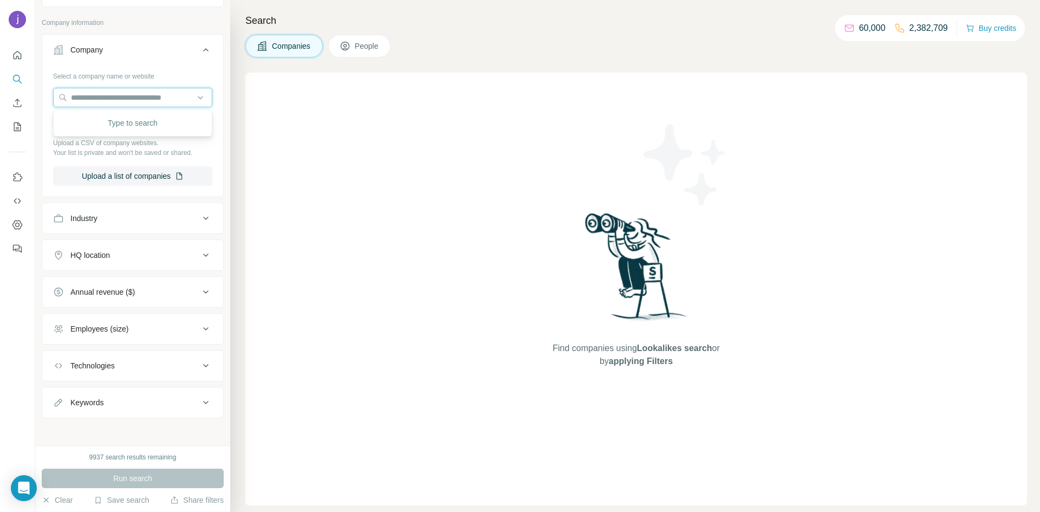
scroll to position [56, 0]
click at [206, 326] on icon at bounding box center [205, 325] width 13 height 13
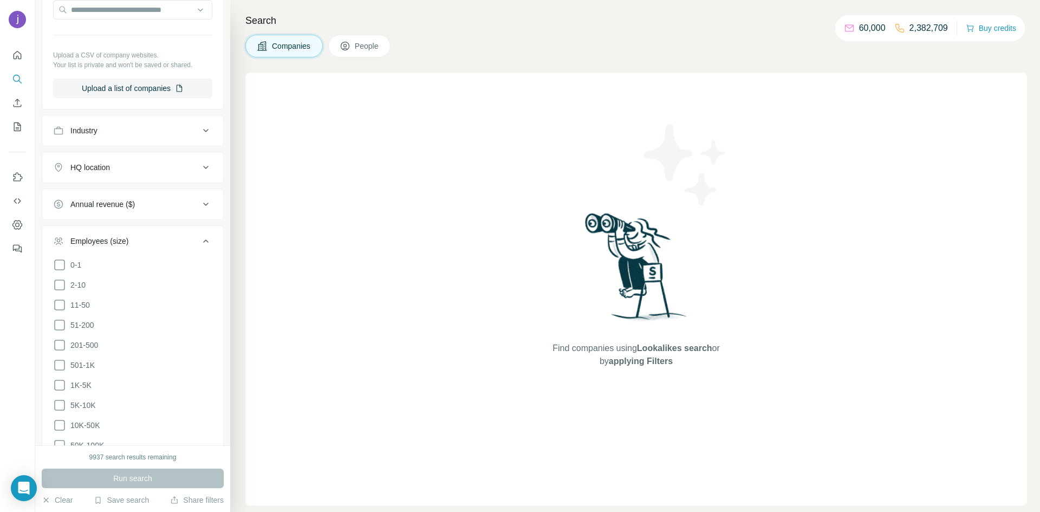
scroll to position [210, 0]
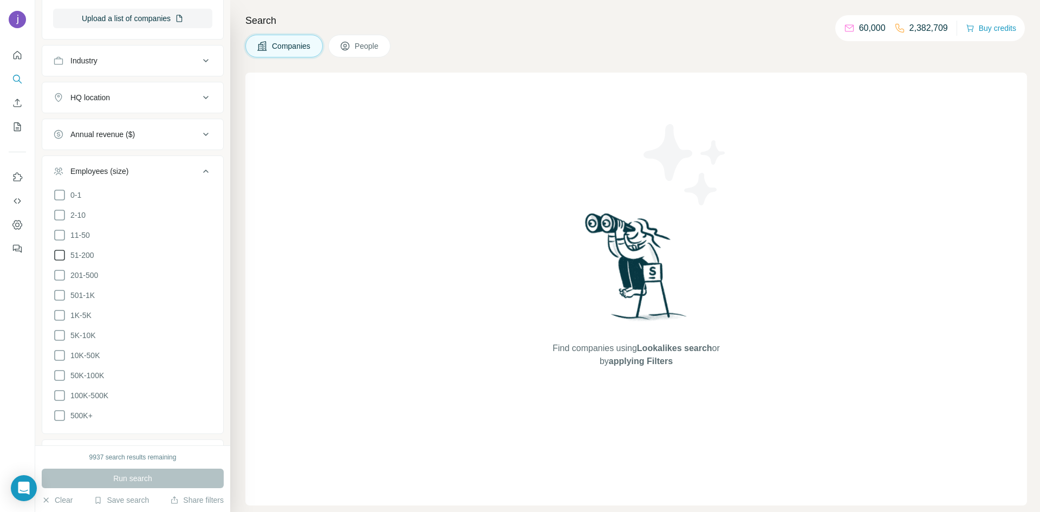
click at [63, 253] on icon at bounding box center [59, 255] width 13 height 13
click at [62, 275] on icon at bounding box center [59, 275] width 13 height 13
click at [59, 235] on icon at bounding box center [59, 235] width 13 height 13
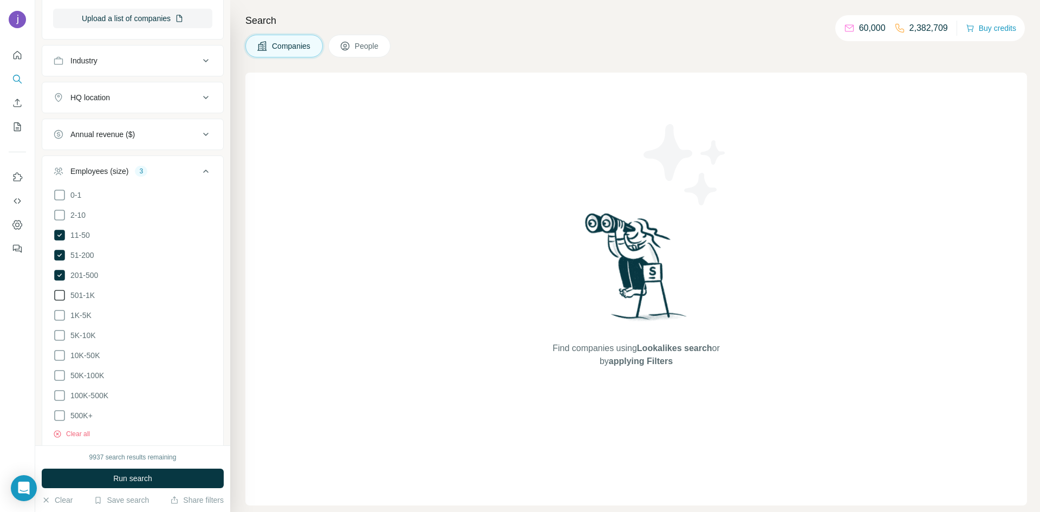
click at [61, 295] on icon at bounding box center [59, 295] width 13 height 13
click at [173, 472] on button "Run search" at bounding box center [133, 479] width 182 height 20
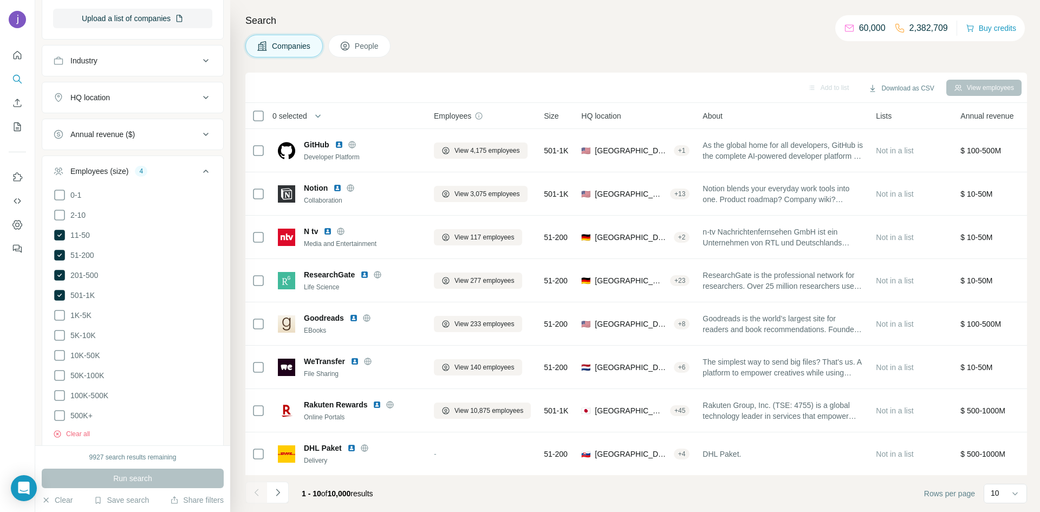
click at [204, 176] on icon at bounding box center [205, 171] width 13 height 13
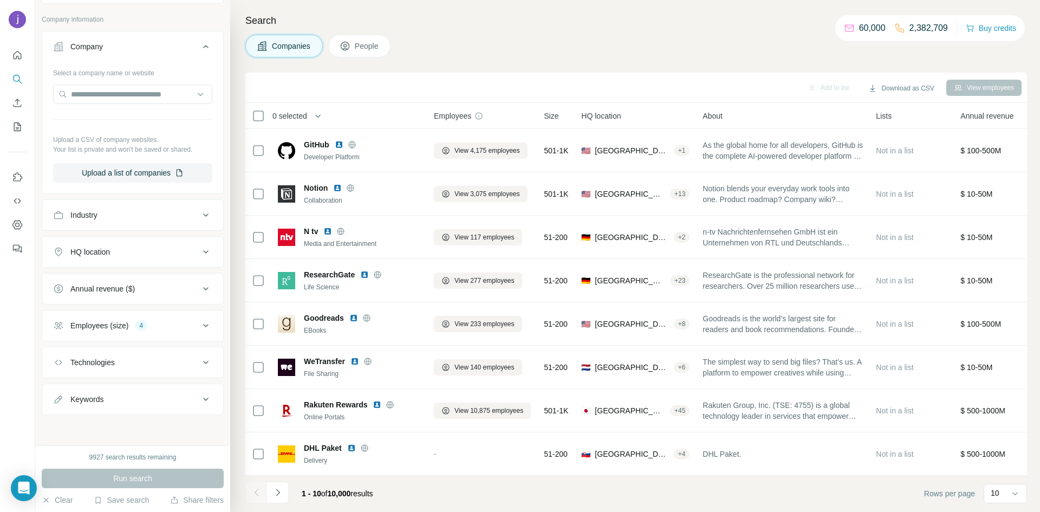
click at [208, 251] on icon at bounding box center [205, 251] width 13 height 13
click at [157, 271] on input "text" at bounding box center [132, 279] width 159 height 20
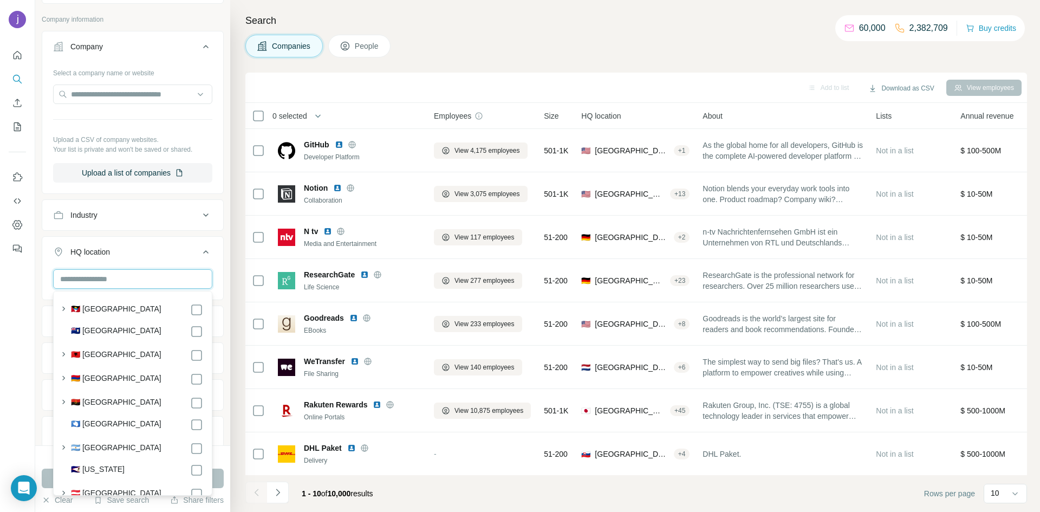
scroll to position [103, 0]
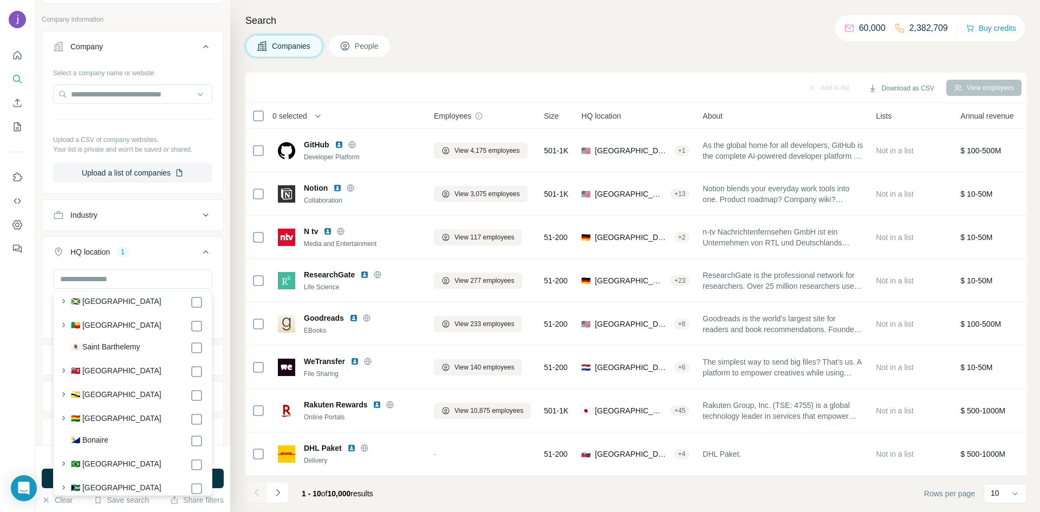
scroll to position [543, 0]
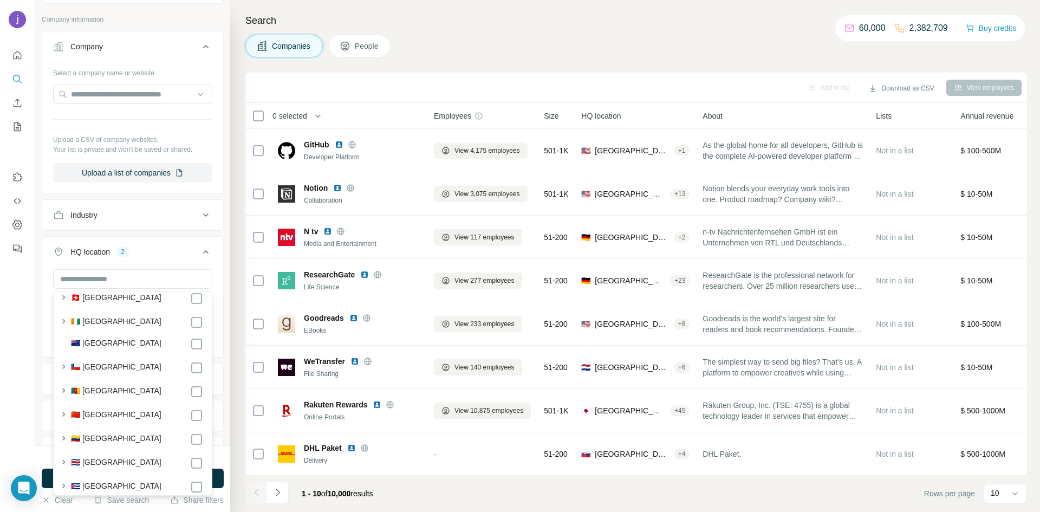
scroll to position [992, 0]
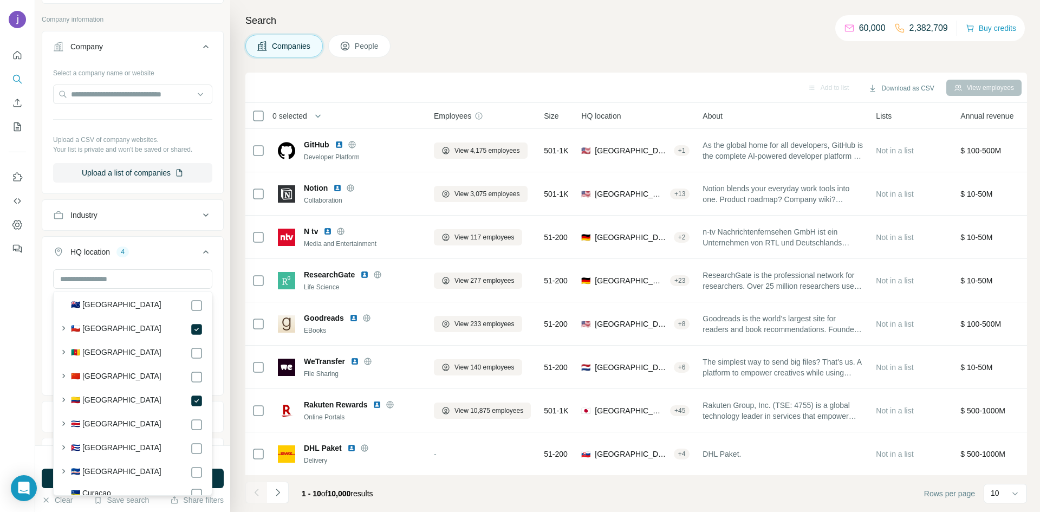
scroll to position [1034, 0]
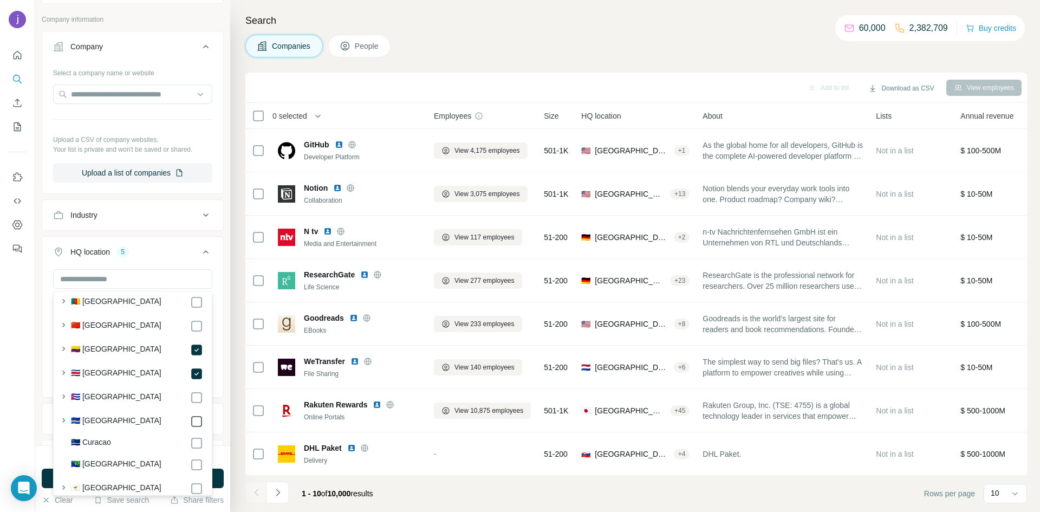
scroll to position [1083, 0]
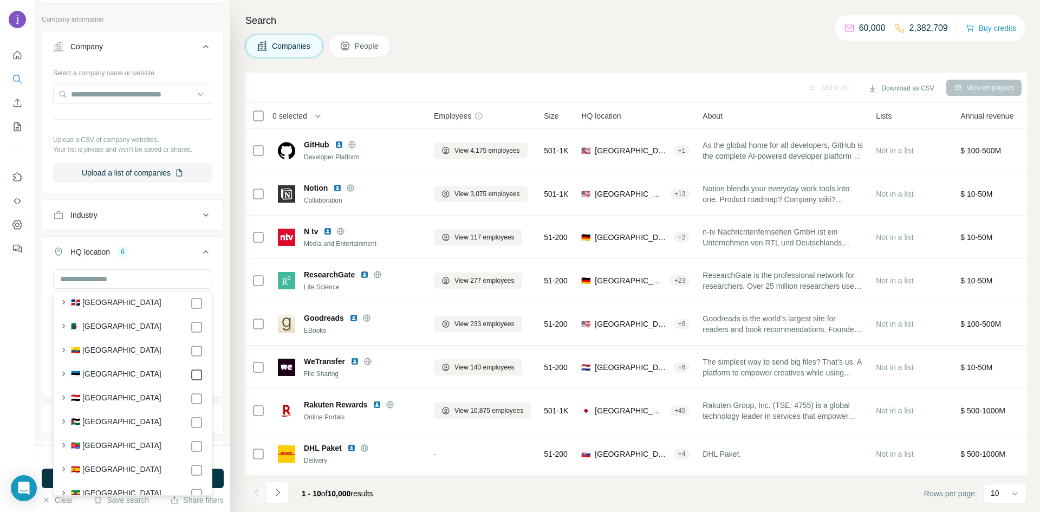
scroll to position [1409, 0]
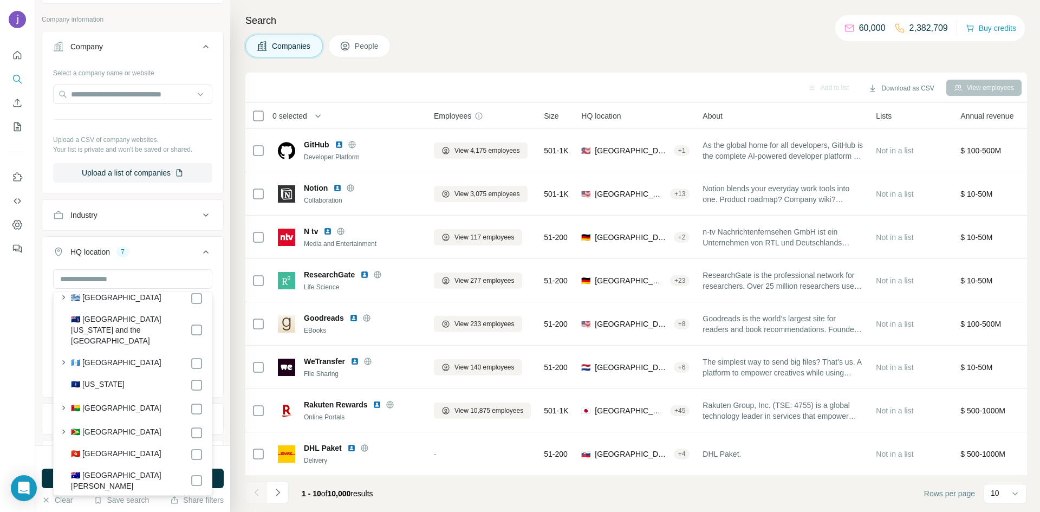
scroll to position [2070, 0]
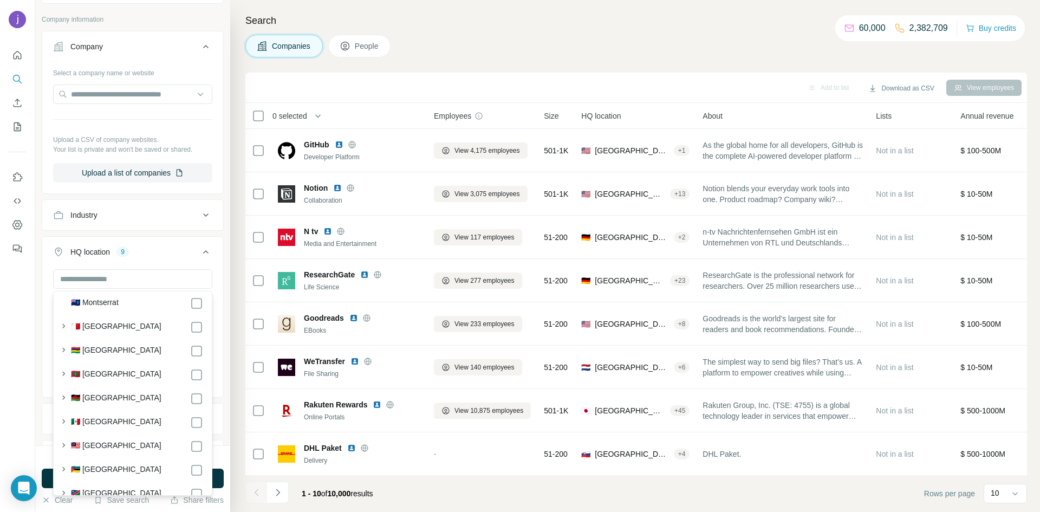
scroll to position [3580, 0]
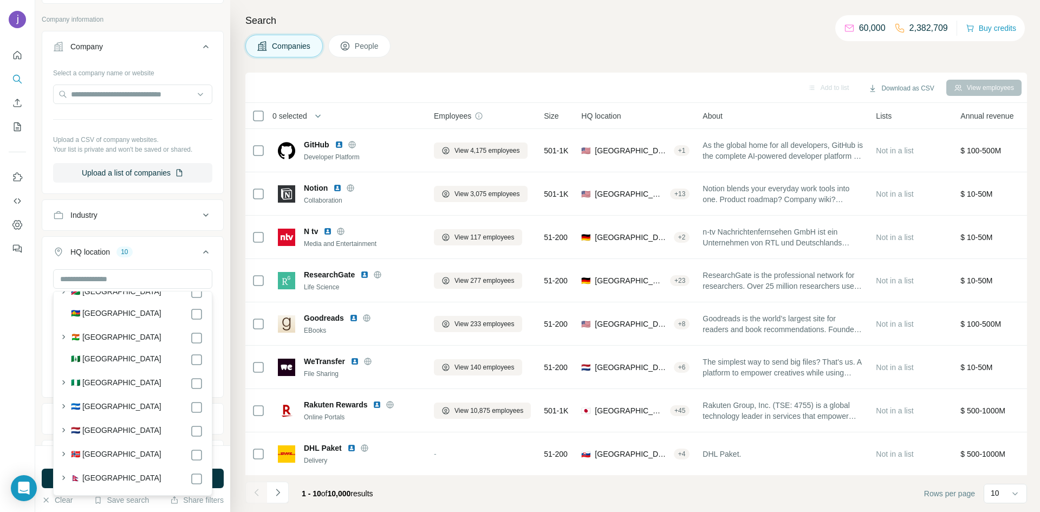
scroll to position [3777, 0]
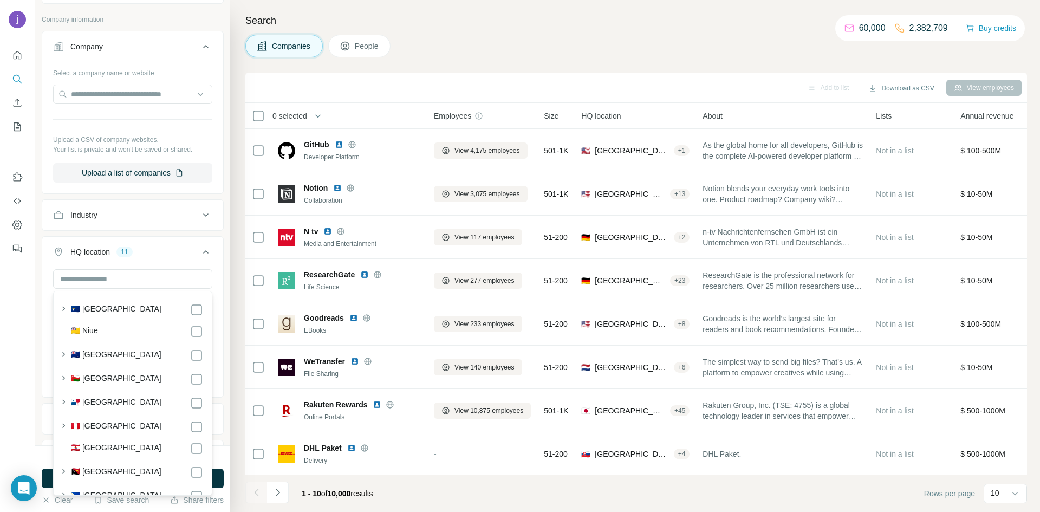
scroll to position [3970, 0]
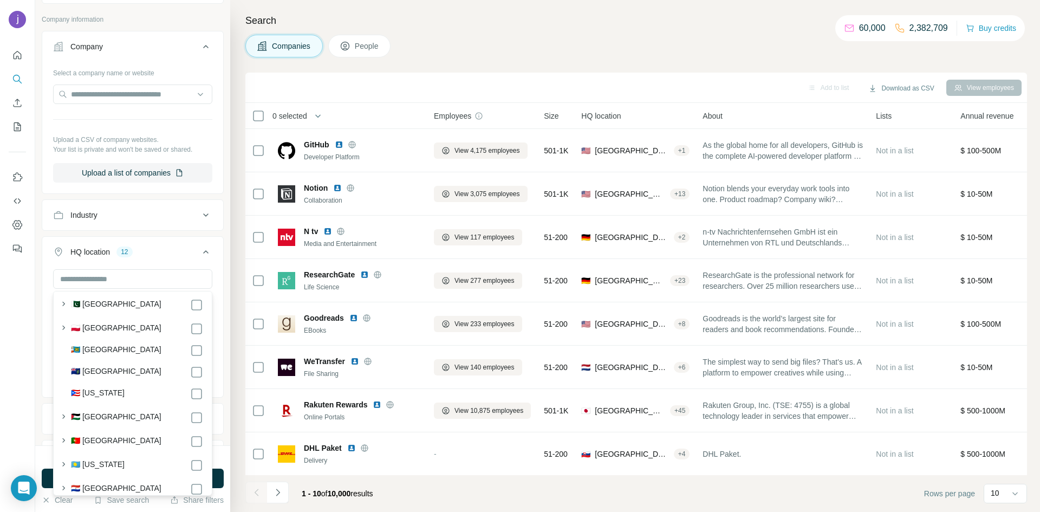
scroll to position [4183, 0]
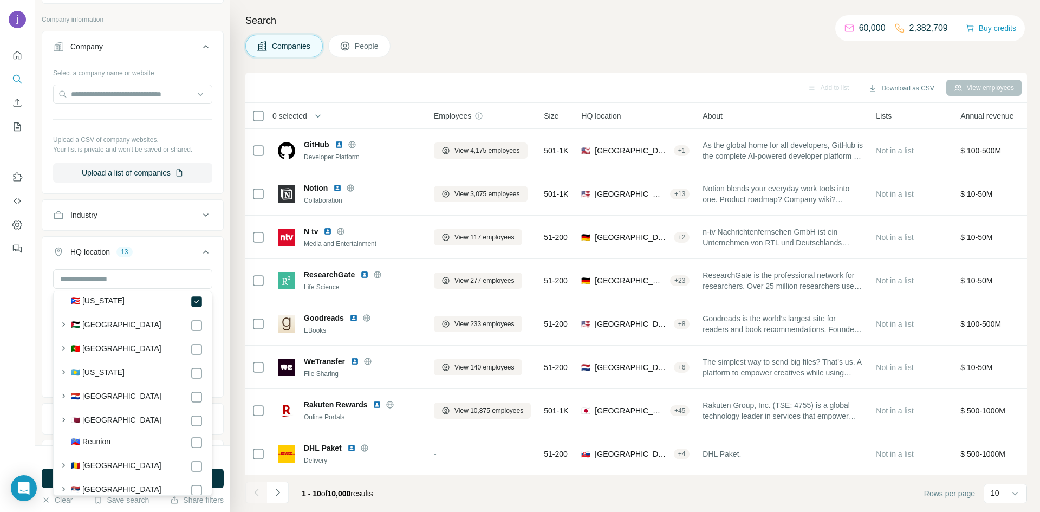
scroll to position [4285, 0]
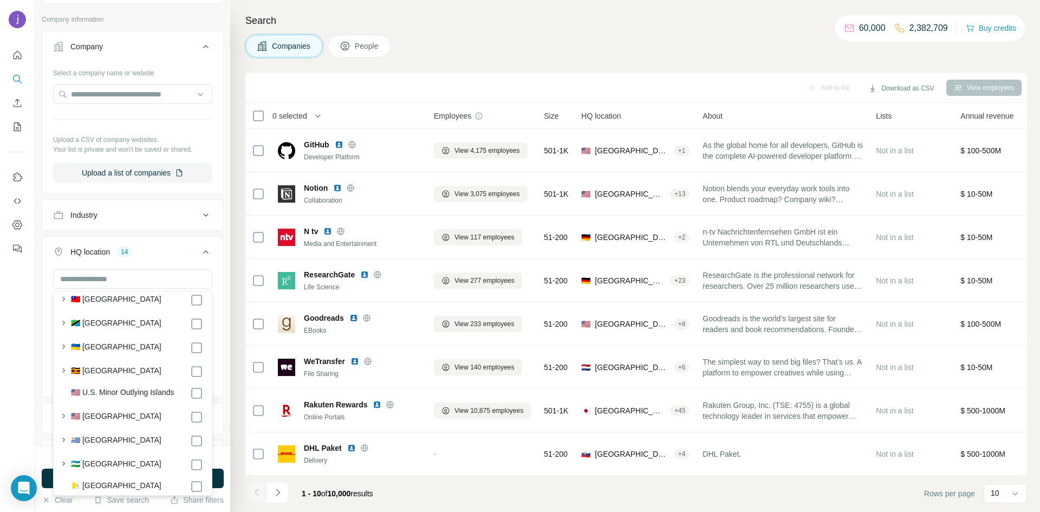
scroll to position [5384, 0]
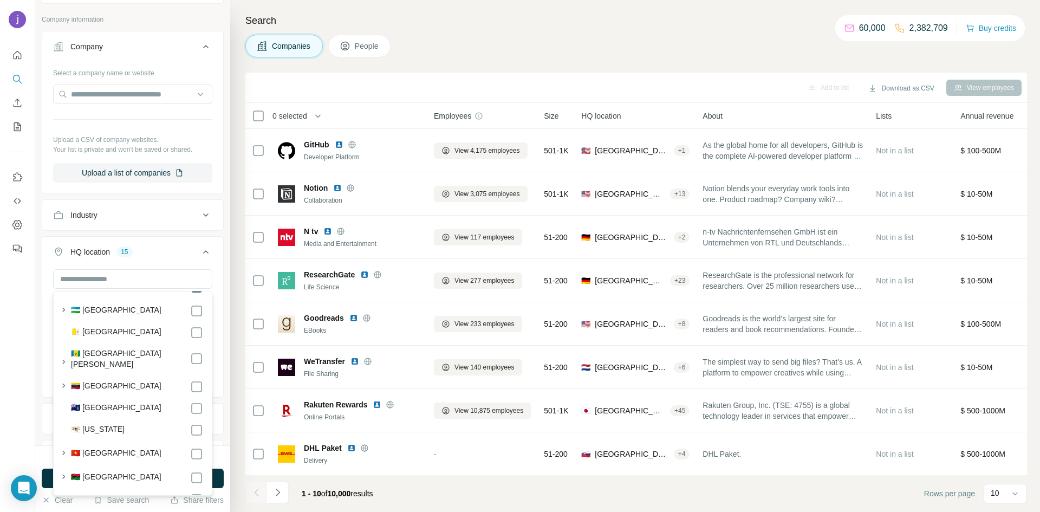
scroll to position [5530, 0]
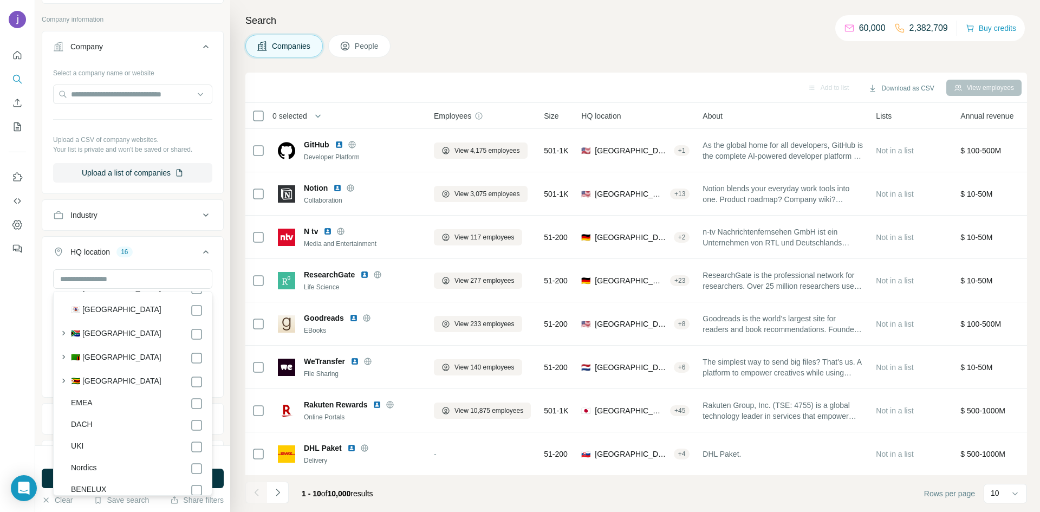
scroll to position [5855, 0]
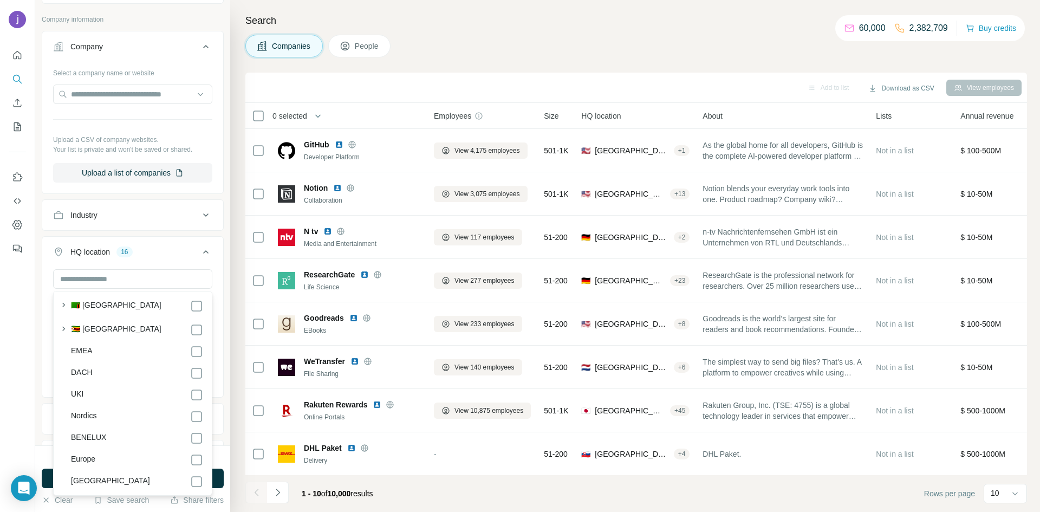
click at [208, 251] on icon at bounding box center [205, 251] width 13 height 13
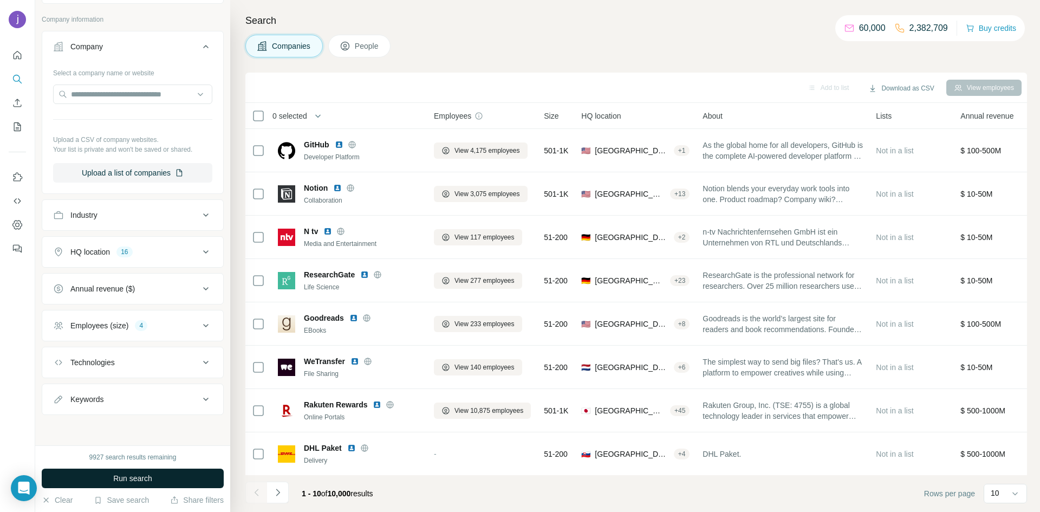
click at [178, 483] on button "Run search" at bounding box center [133, 479] width 182 height 20
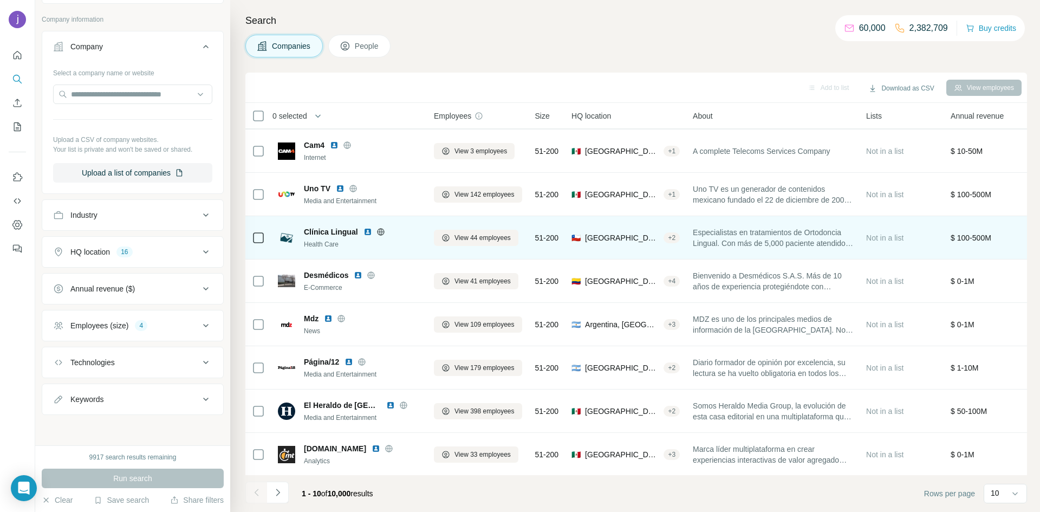
scroll to position [0, 0]
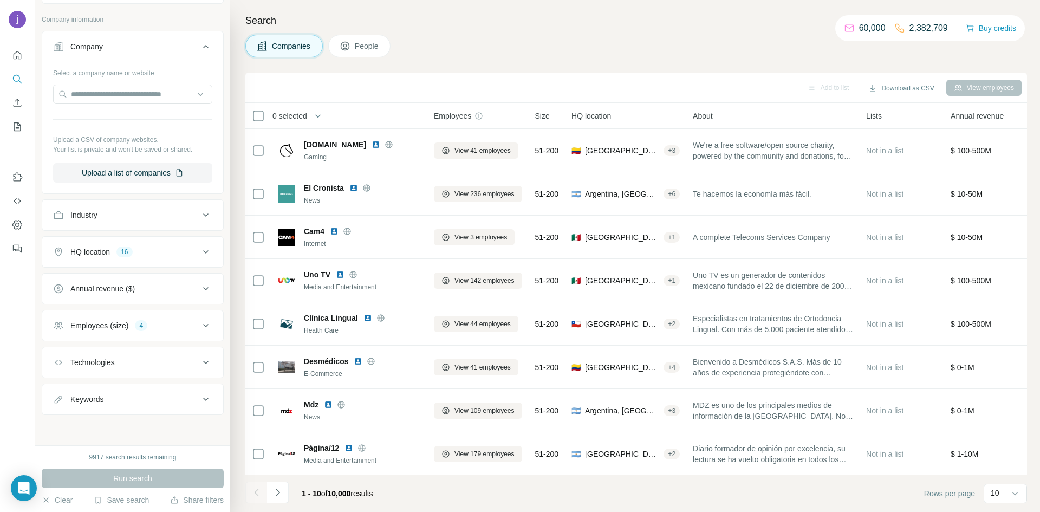
click at [200, 360] on icon at bounding box center [205, 362] width 13 height 13
click at [204, 360] on icon at bounding box center [205, 362] width 13 height 13
click at [201, 216] on icon at bounding box center [205, 215] width 13 height 13
click at [158, 243] on input at bounding box center [127, 242] width 134 height 12
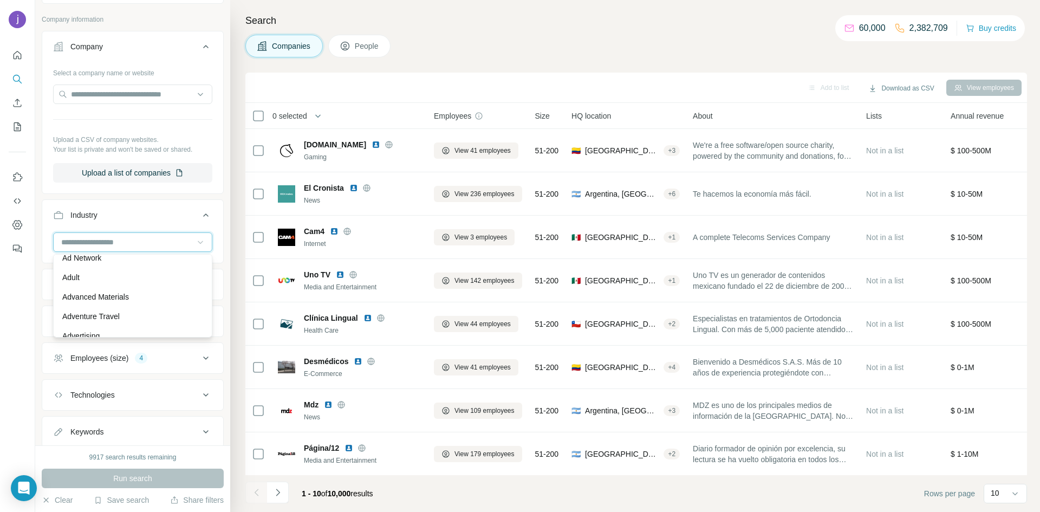
scroll to position [70, 0]
click at [197, 243] on icon at bounding box center [200, 242] width 11 height 11
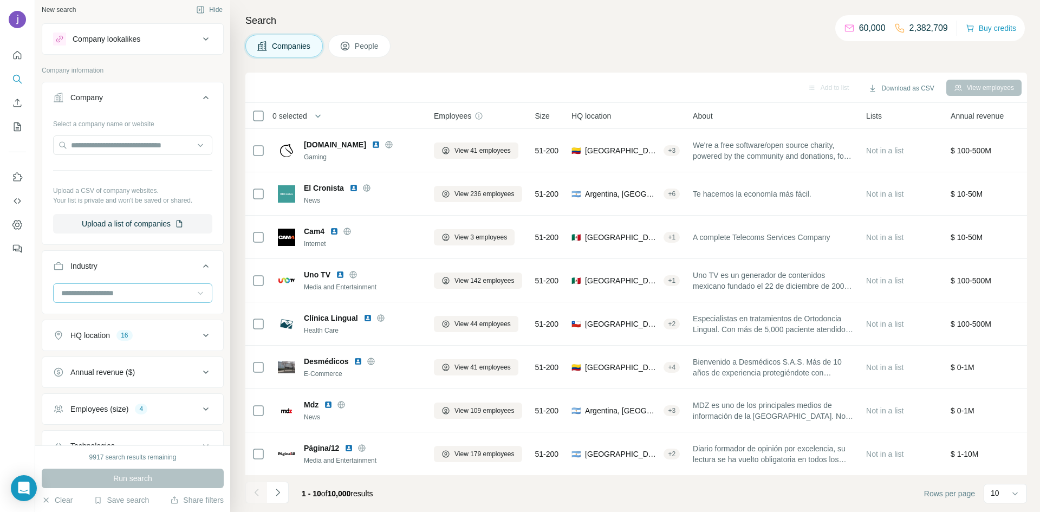
scroll to position [0, 0]
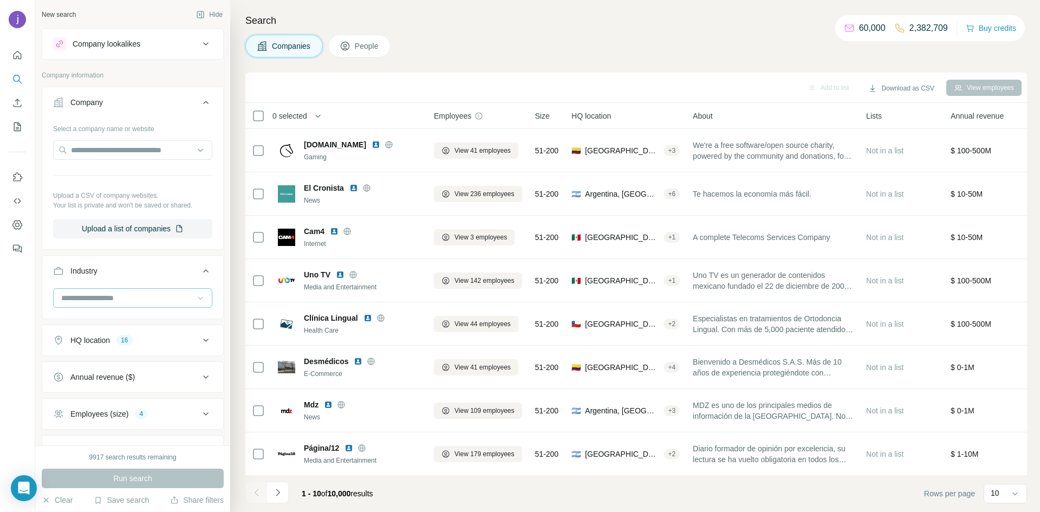
click at [208, 101] on icon at bounding box center [205, 102] width 13 height 13
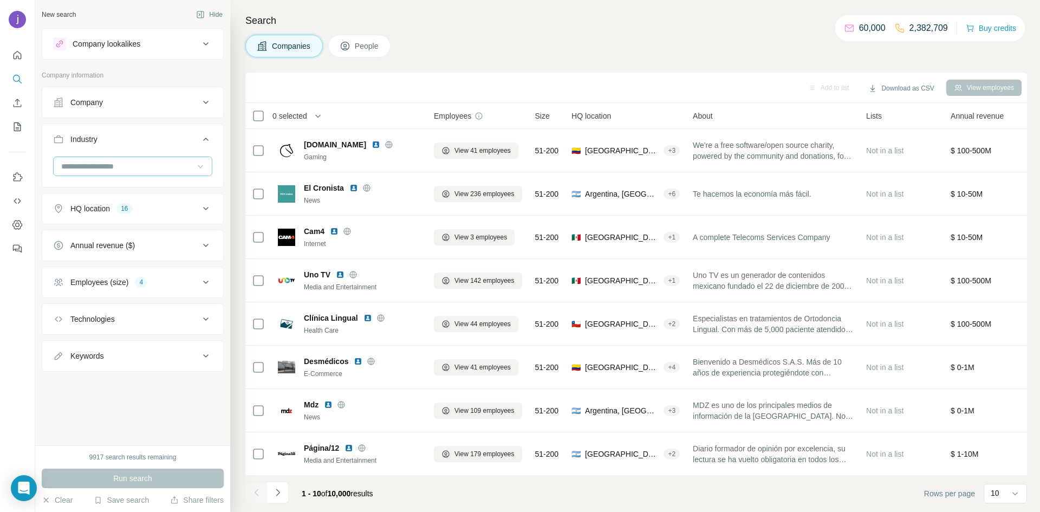
click at [209, 281] on icon at bounding box center [205, 282] width 13 height 13
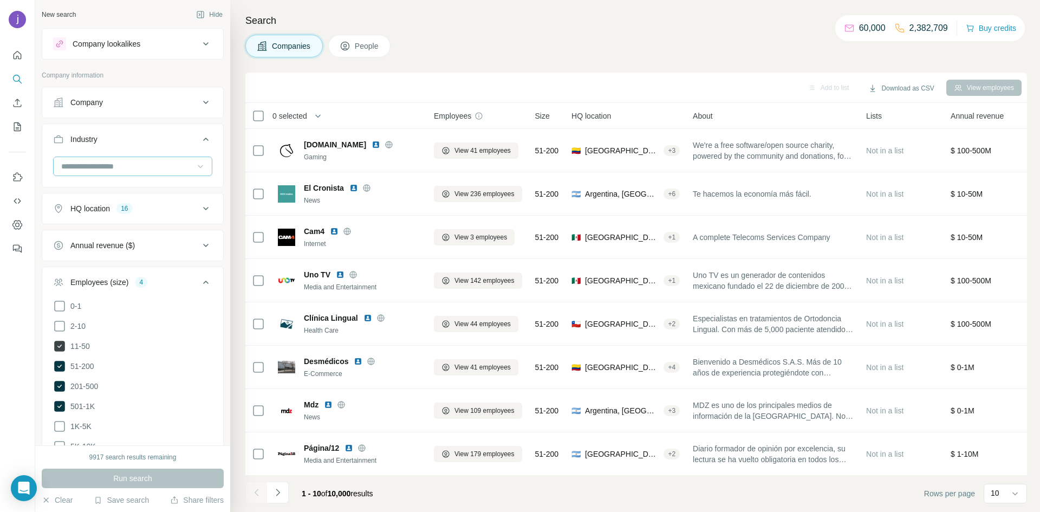
click at [60, 345] on icon at bounding box center [59, 346] width 11 height 11
click at [154, 480] on button "Run search" at bounding box center [133, 479] width 182 height 20
click at [65, 345] on icon at bounding box center [59, 346] width 13 height 13
click at [151, 481] on span "Run search" at bounding box center [132, 478] width 39 height 11
click at [204, 283] on icon at bounding box center [205, 282] width 13 height 13
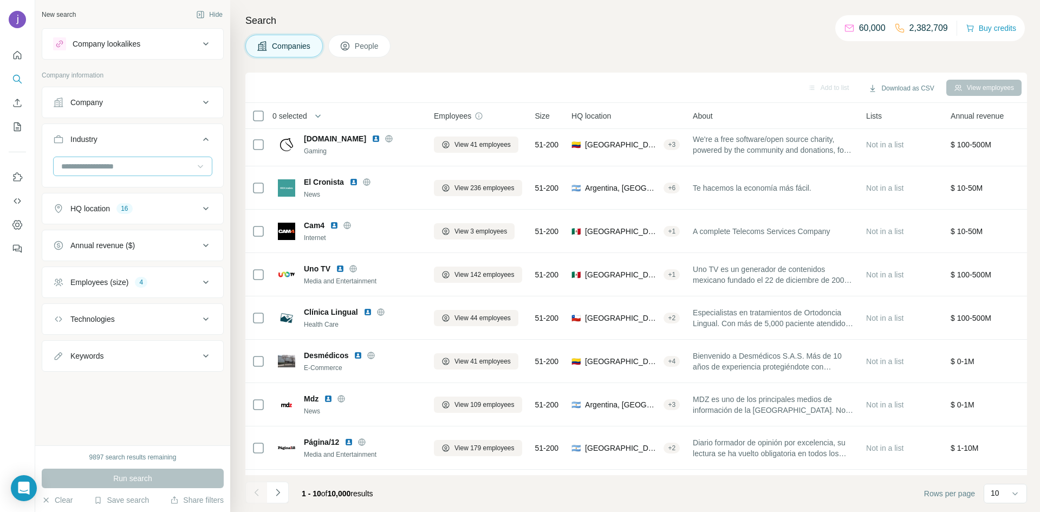
scroll to position [11, 0]
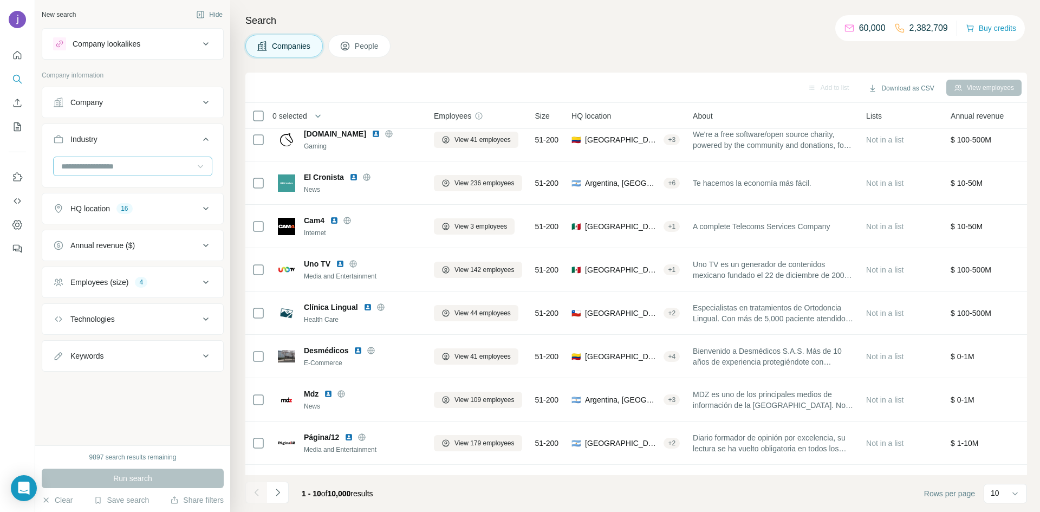
click at [210, 286] on icon at bounding box center [205, 282] width 13 height 13
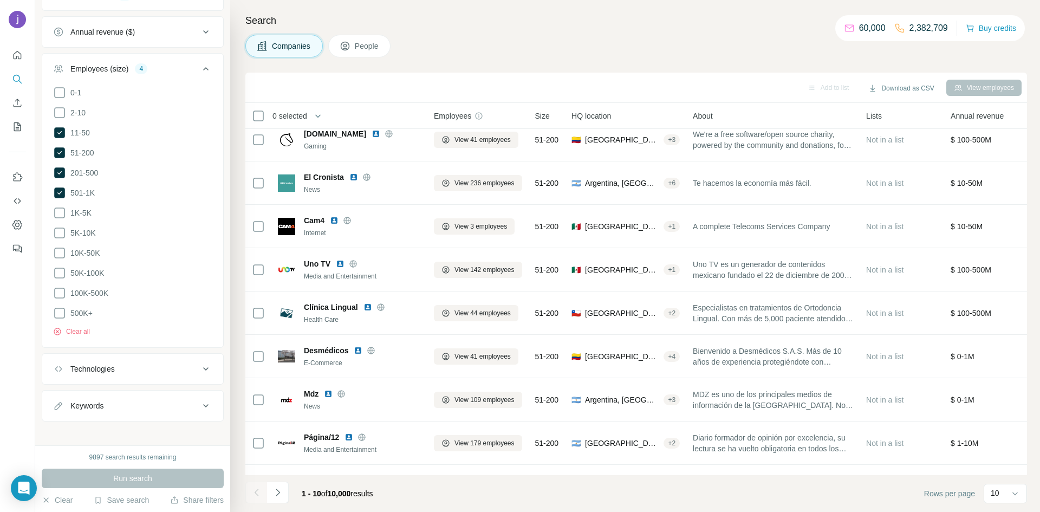
scroll to position [0, 0]
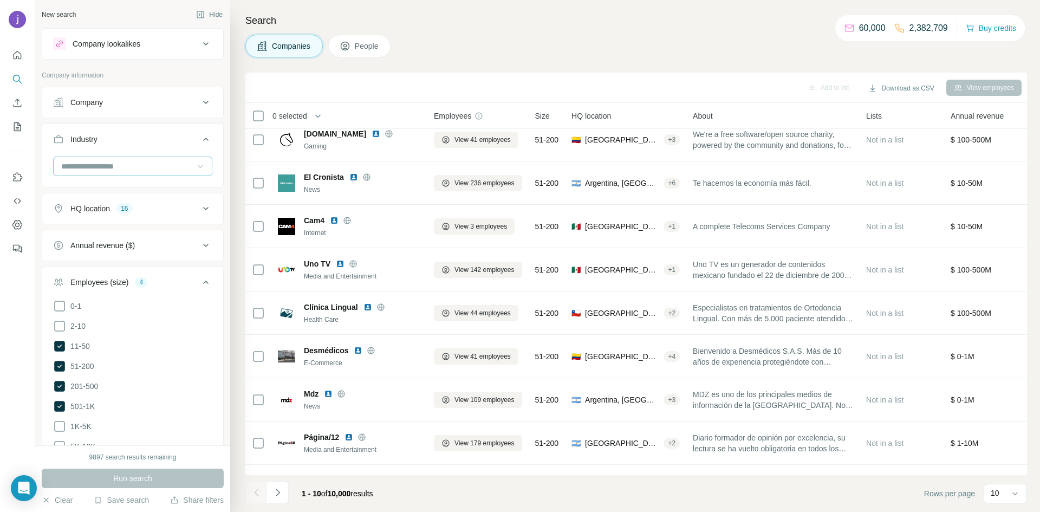
click at [206, 280] on icon at bounding box center [205, 282] width 13 height 13
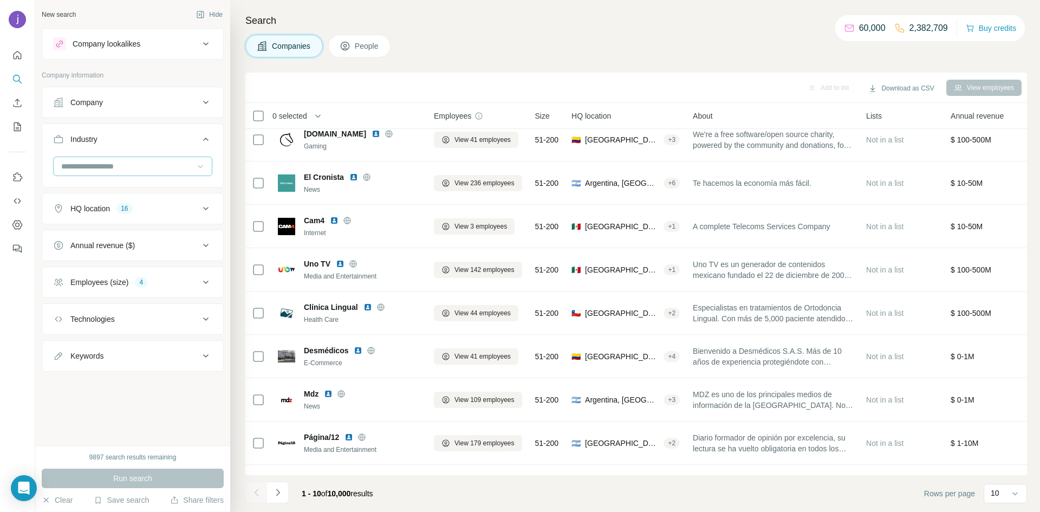
click at [206, 280] on icon at bounding box center [205, 282] width 13 height 13
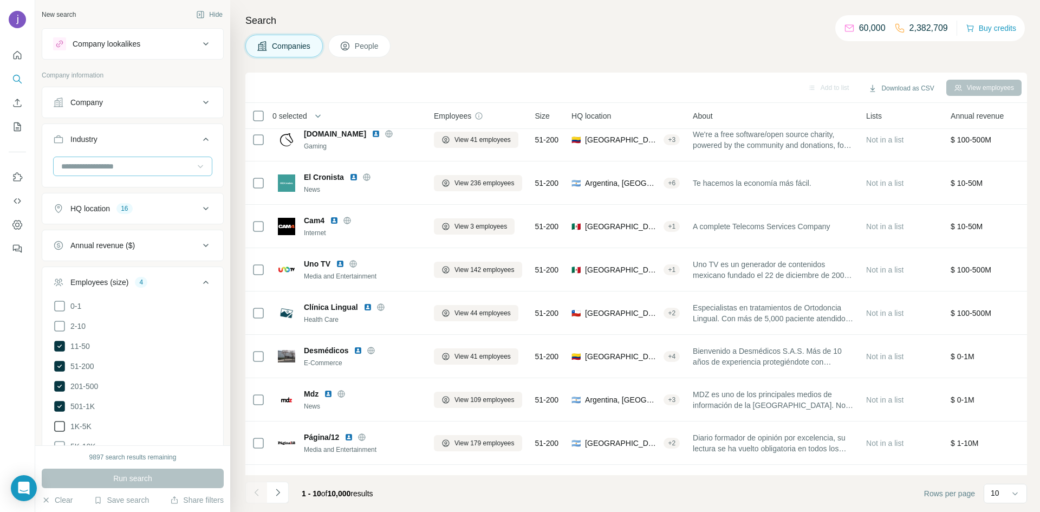
click at [60, 426] on icon at bounding box center [59, 426] width 13 height 13
click at [125, 477] on span "Run search" at bounding box center [132, 478] width 39 height 11
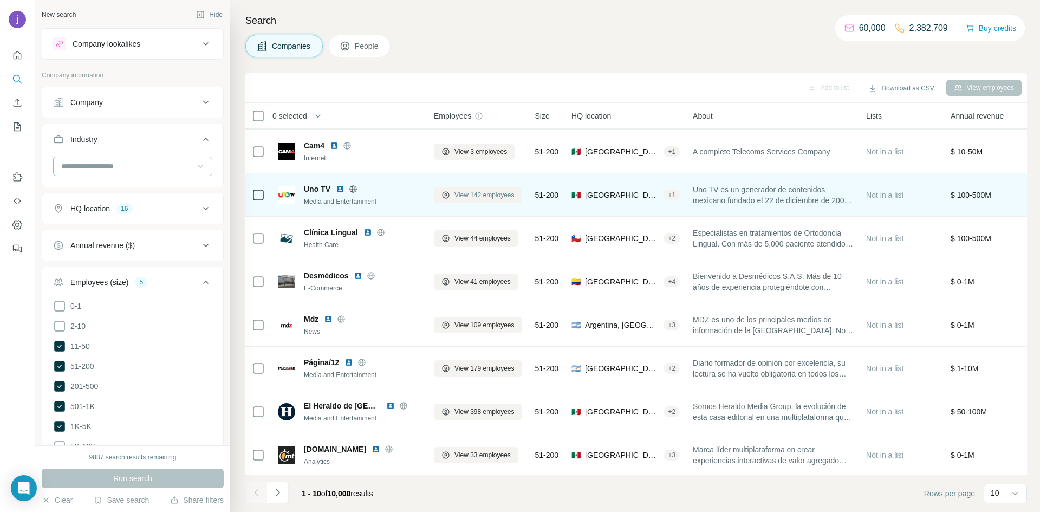
scroll to position [87, 0]
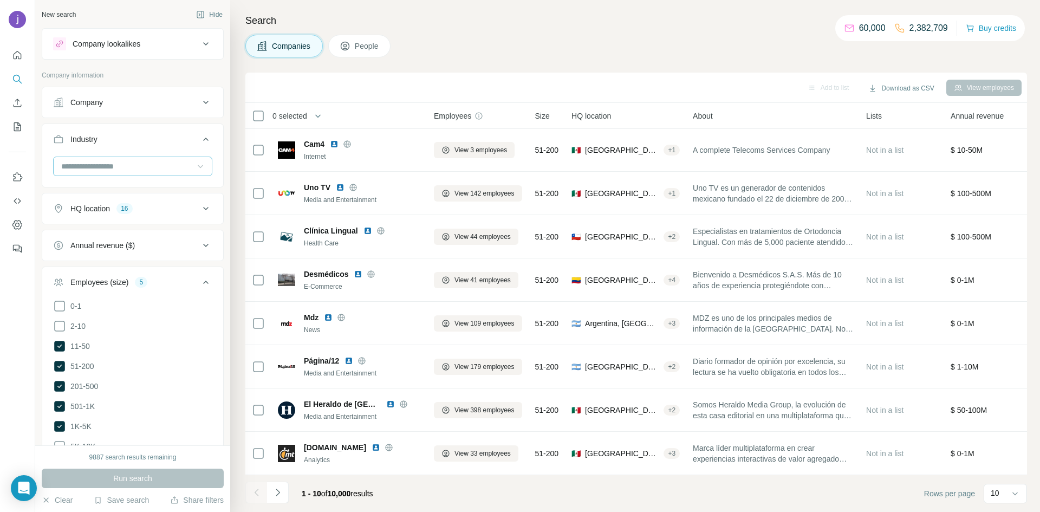
click at [210, 283] on icon at bounding box center [205, 282] width 13 height 13
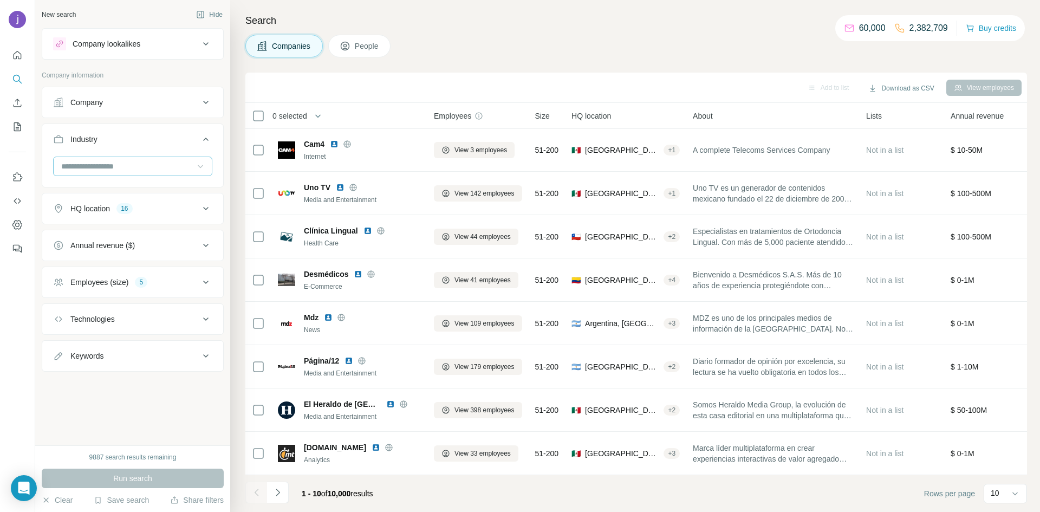
click at [204, 140] on icon at bounding box center [205, 139] width 13 height 13
click at [363, 46] on span "People" at bounding box center [367, 46] width 25 height 11
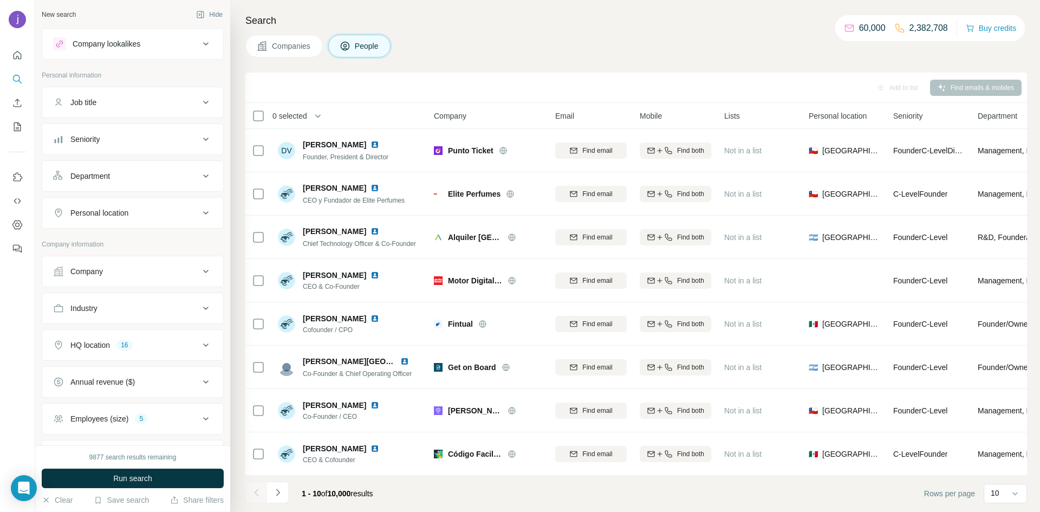
click at [276, 46] on span "Companies" at bounding box center [292, 46] width 40 height 11
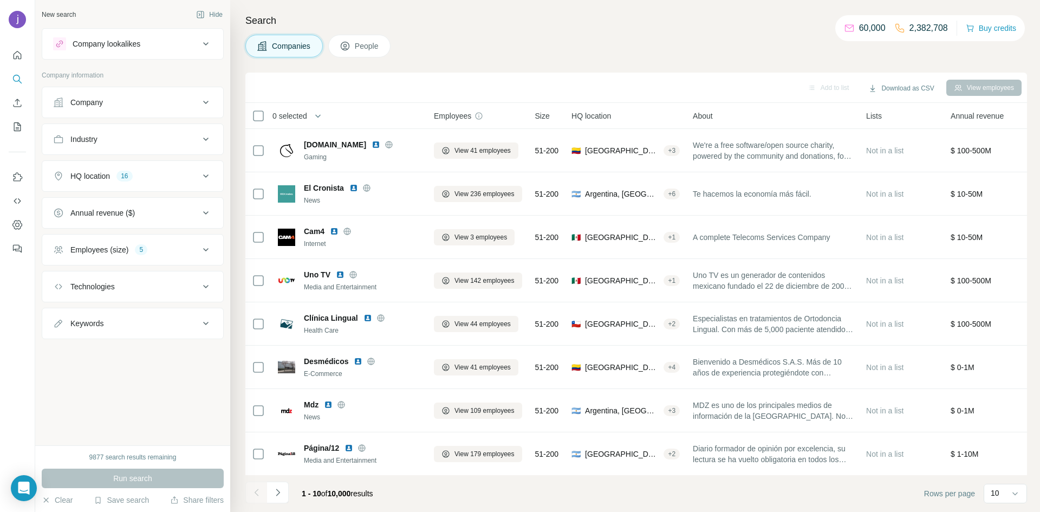
click at [362, 50] on span "People" at bounding box center [367, 46] width 25 height 11
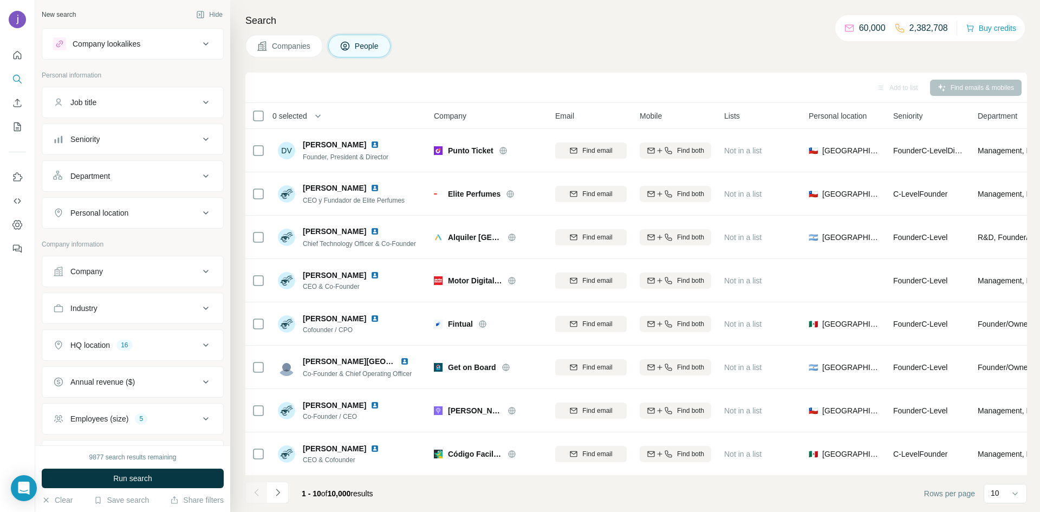
click at [290, 53] on button "Companies" at bounding box center [283, 46] width 77 height 23
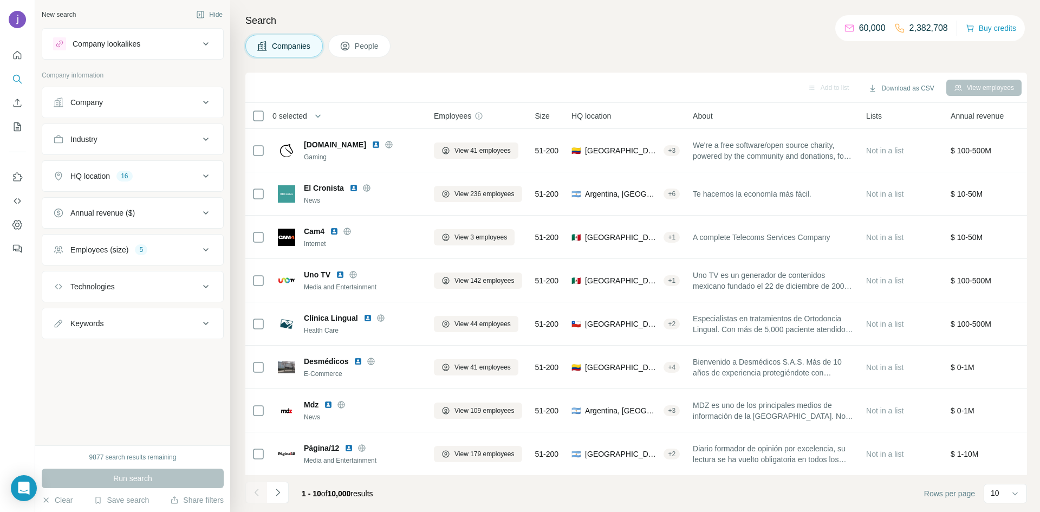
click at [356, 53] on button "People" at bounding box center [359, 46] width 63 height 23
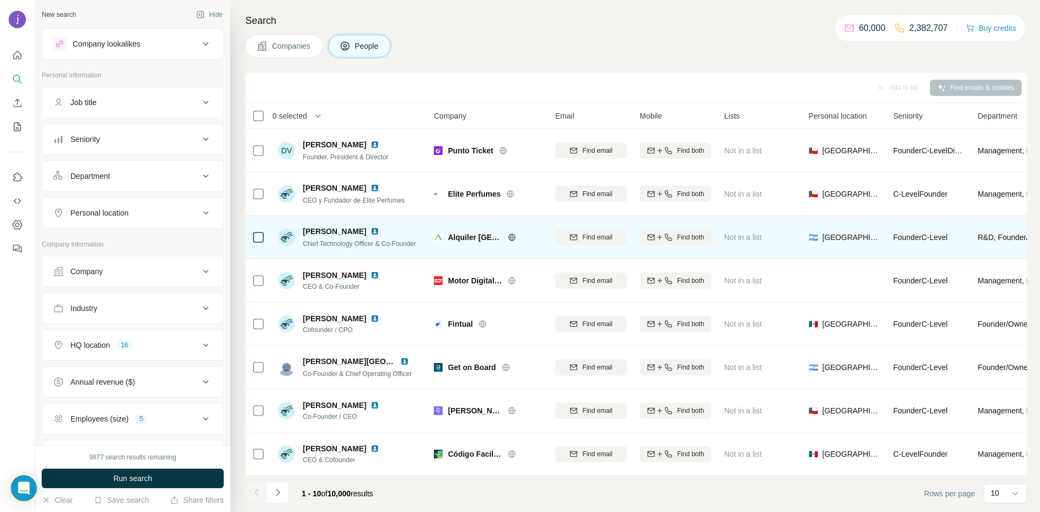
scroll to position [87, 0]
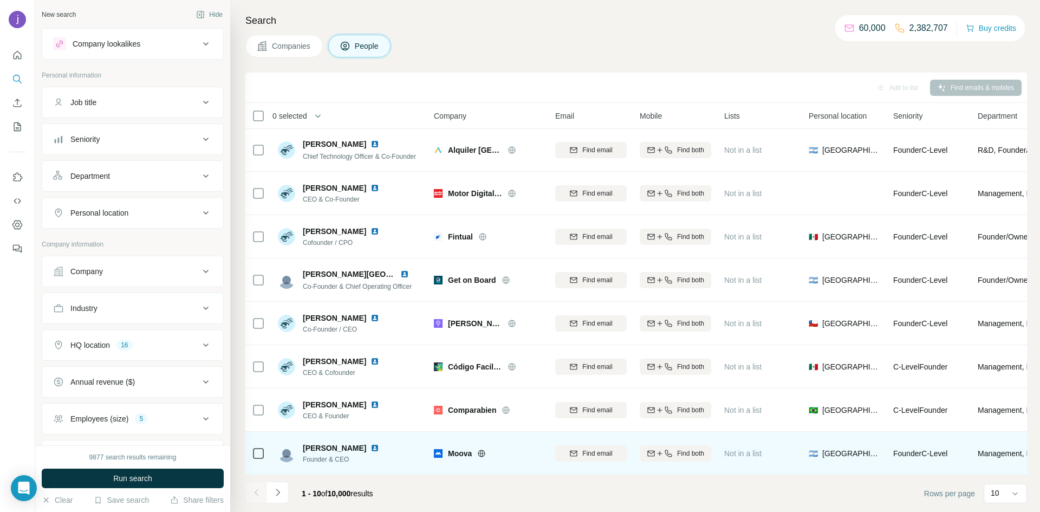
click at [482, 456] on icon at bounding box center [481, 453] width 9 height 9
